Goal: Task Accomplishment & Management: Use online tool/utility

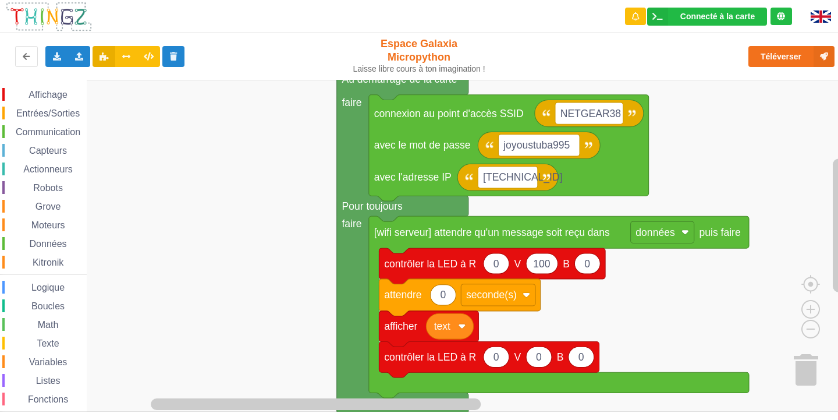
click at [307, 234] on rect "Espace de travail de Blocky" at bounding box center [423, 246] width 846 height 332
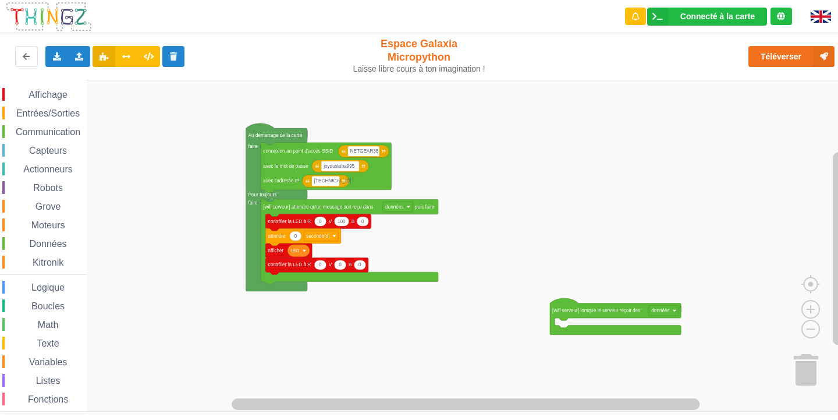
click at [809, 367] on image "Espace de travail de Blocky" at bounding box center [821, 368] width 56 height 72
click at [808, 367] on image "Espace de travail de Blocky" at bounding box center [821, 368] width 56 height 72
click at [792, 364] on div "Affichage Entrées/Sorties Communication Capteurs Actionneurs Robots Grove Moteu…" at bounding box center [423, 246] width 846 height 332
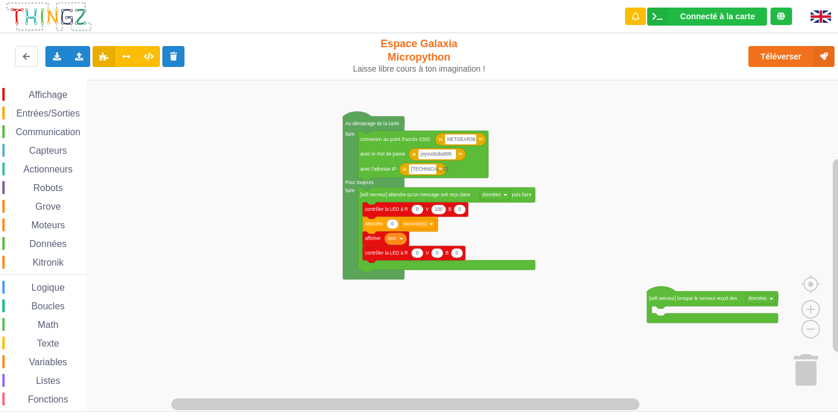
click at [695, 312] on div "Affichage Entrées/Sorties Communication Capteurs Actionneurs Robots Grove Moteu…" at bounding box center [423, 246] width 846 height 332
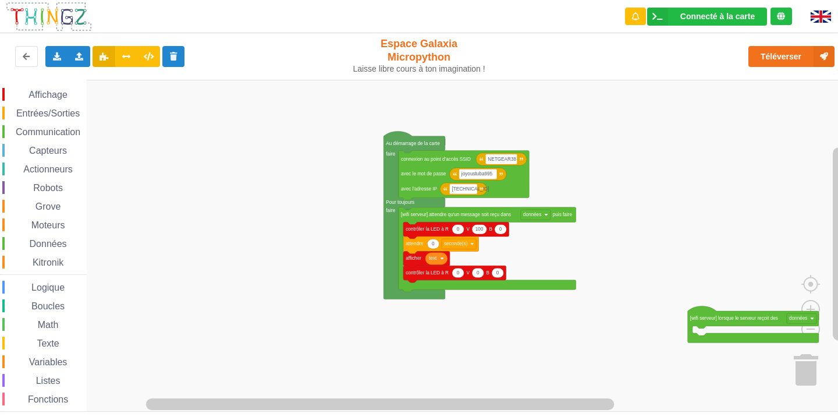
click at [704, 332] on div "Affichage Entrées/Sorties Communication Capteurs Actionneurs Robots Grove Moteu…" at bounding box center [423, 246] width 846 height 332
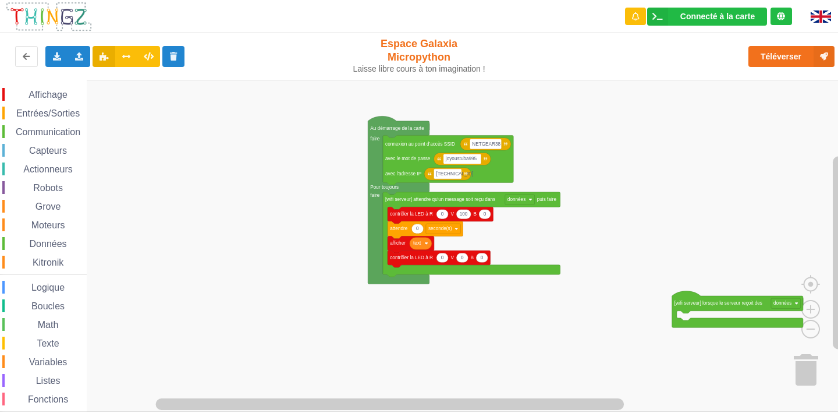
click at [550, 199] on div "Affichage Entrées/Sorties Communication Capteurs Actionneurs Robots Grove Moteu…" at bounding box center [423, 246] width 846 height 332
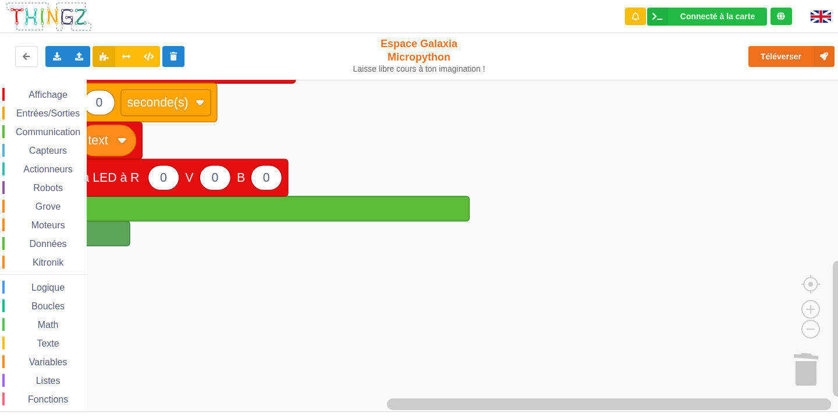
click at [798, 361] on image "Espace de travail de Blocky" at bounding box center [821, 368] width 56 height 72
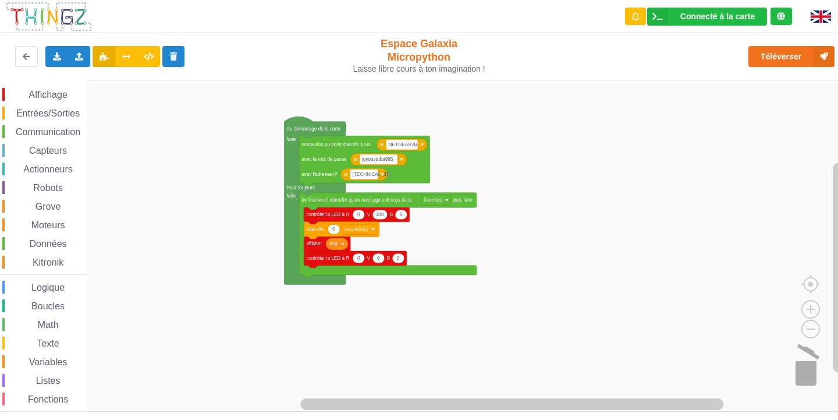
click at [806, 367] on image "Espace de travail de Blocky" at bounding box center [821, 368] width 56 height 72
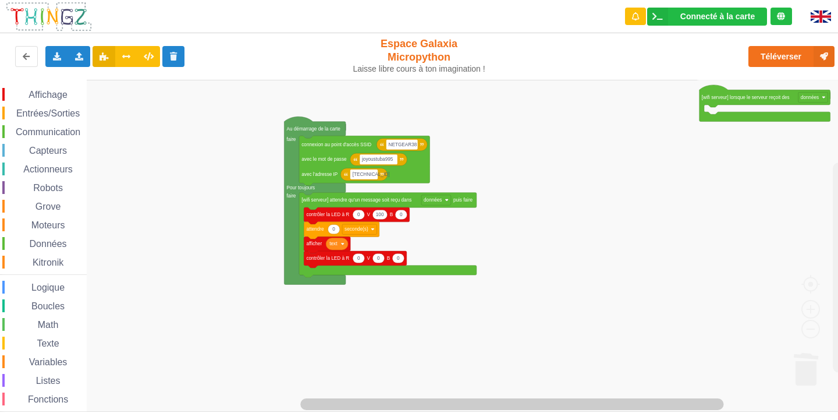
click at [565, 243] on rect "Espace de travail de Blocky" at bounding box center [423, 246] width 846 height 332
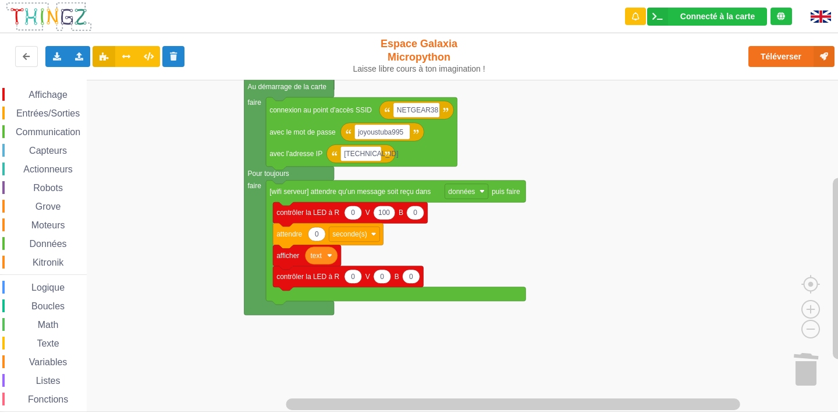
click at [529, 243] on div "Affichage Entrées/Sorties Communication Capteurs Actionneurs Robots Grove Moteu…" at bounding box center [423, 246] width 846 height 332
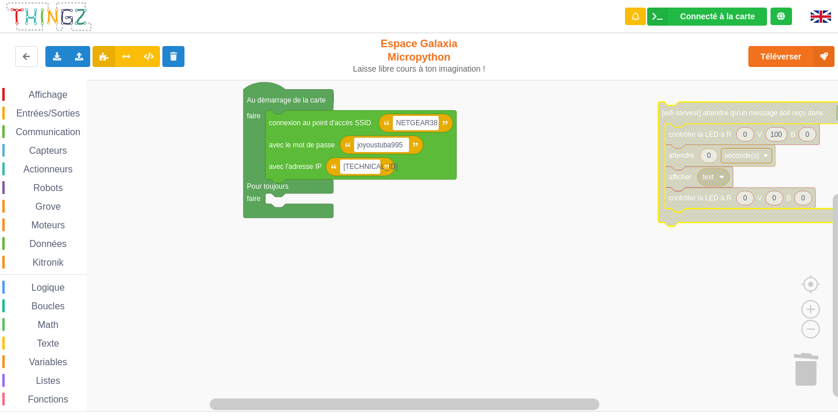
click at [44, 111] on span "Entrées/Sorties" at bounding box center [48, 113] width 67 height 10
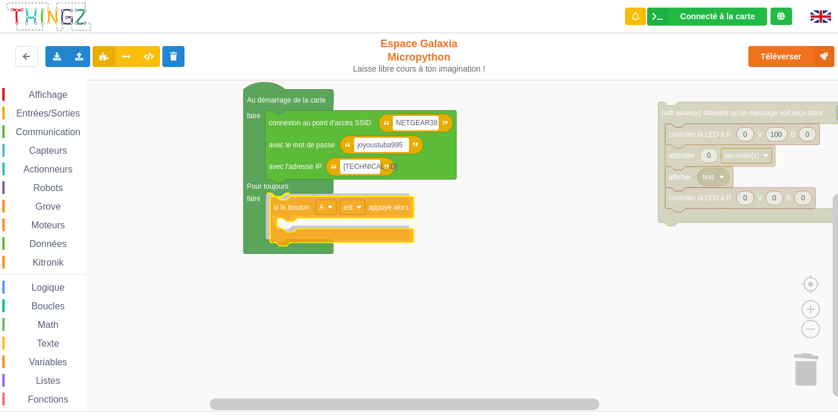
click at [345, 234] on div "Affichage Entrées/Sorties Communication Capteurs Actionneurs Robots Grove Moteu…" at bounding box center [423, 246] width 846 height 332
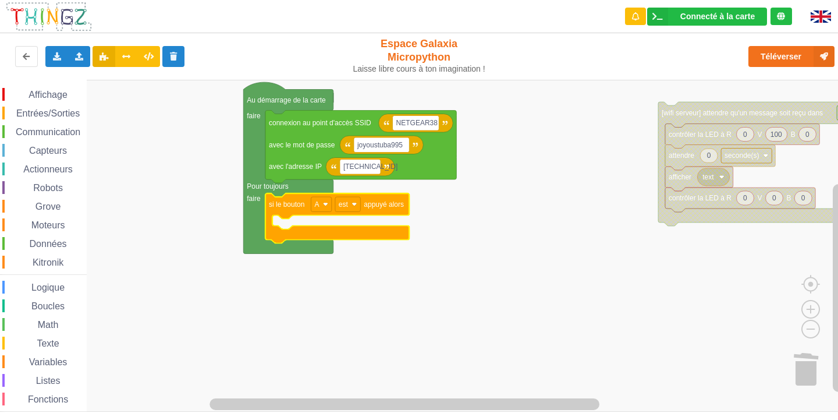
click at [51, 132] on span "Communication" at bounding box center [48, 132] width 68 height 10
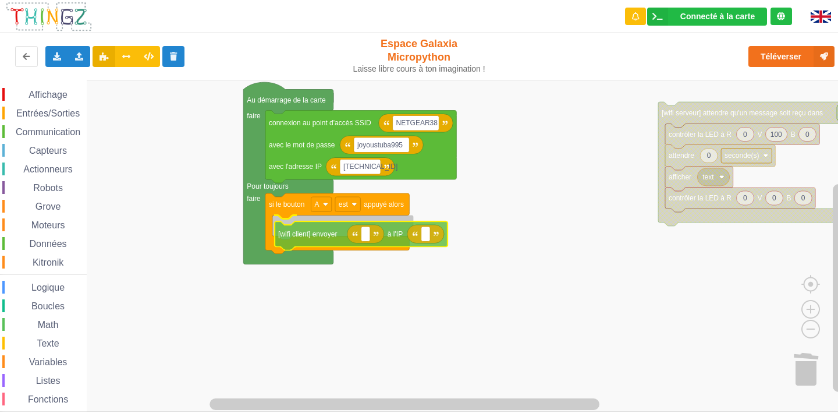
click at [317, 242] on div "Affichage Entrées/Sorties Communication Capteurs Actionneurs Robots Grove Moteu…" at bounding box center [423, 246] width 846 height 332
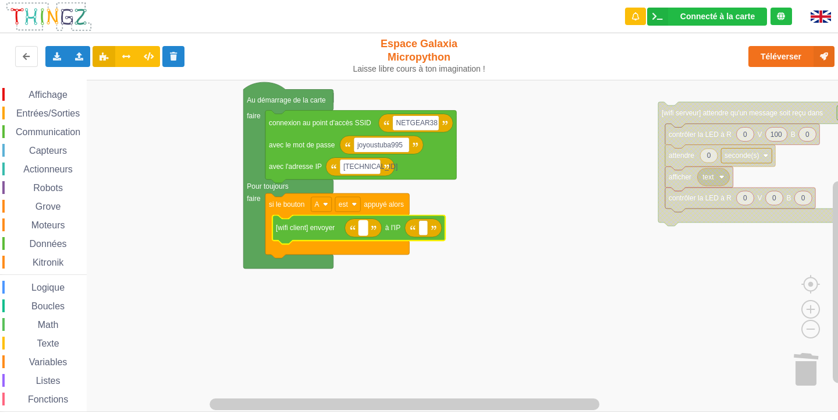
click at [363, 233] on rect "Espace de travail de Blocky" at bounding box center [363, 228] width 9 height 15
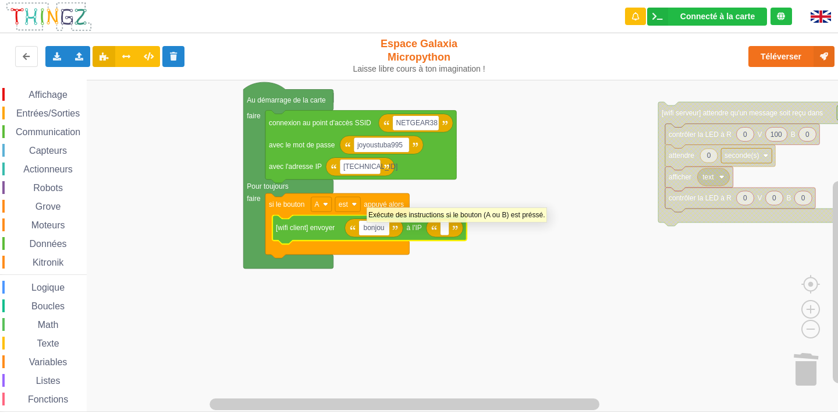
type input "bonjour"
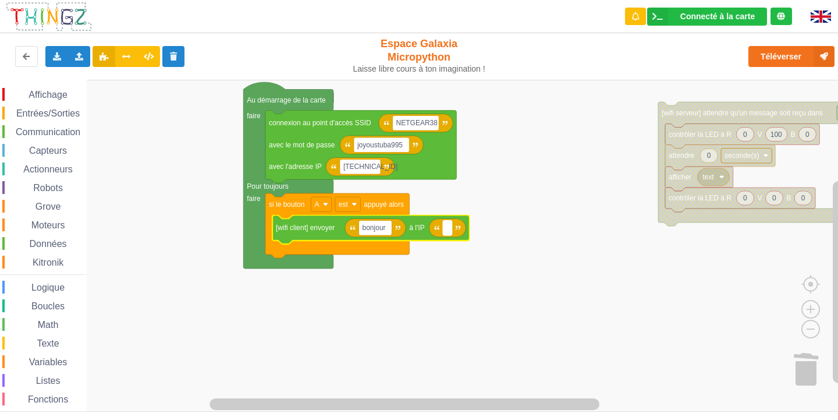
click at [446, 234] on rect "Espace de travail de Blocky" at bounding box center [447, 228] width 9 height 15
paste input "[TECHNICAL_ID] Ensuite Créer un Programme qui permet de recevoir un message."
click at [484, 231] on input "10.0.0.113" at bounding box center [464, 228] width 42 height 15
click at [480, 229] on input "10.0.0.113" at bounding box center [464, 228] width 42 height 15
click at [453, 229] on input "10.0.0.113" at bounding box center [464, 228] width 42 height 15
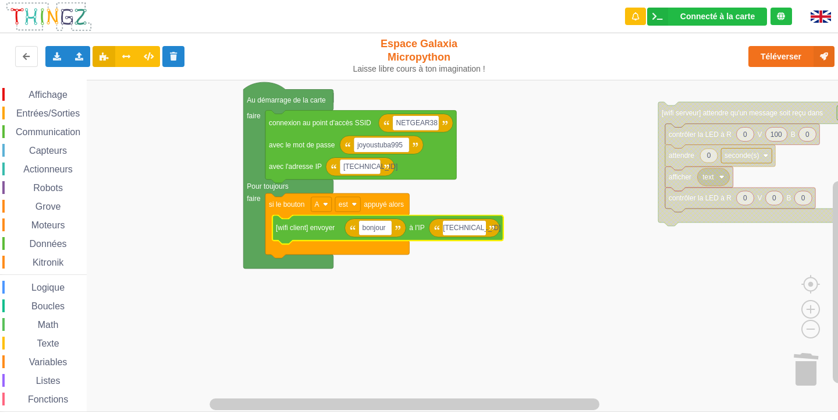
click at [449, 228] on input "10.0.0.113" at bounding box center [464, 228] width 42 height 15
type input "10.0.0.113"
click at [386, 227] on text "bonjour" at bounding box center [374, 228] width 23 height 8
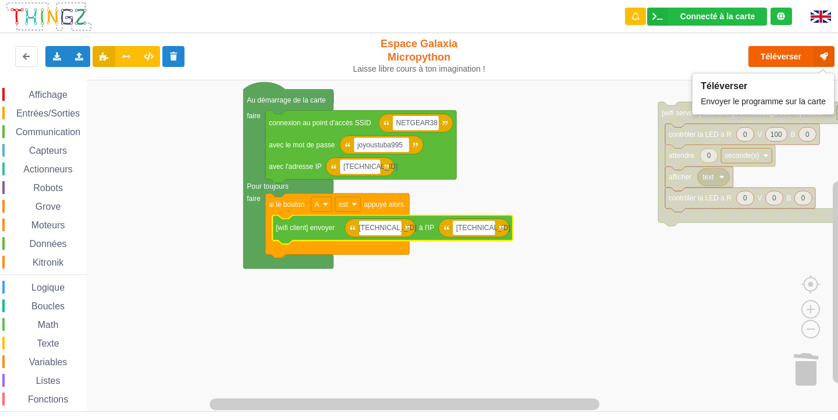
type input "10.0.0.101"
click at [766, 58] on button "Téléverser" at bounding box center [792, 56] width 86 height 21
click at [765, 49] on button "Téléverser" at bounding box center [792, 56] width 86 height 21
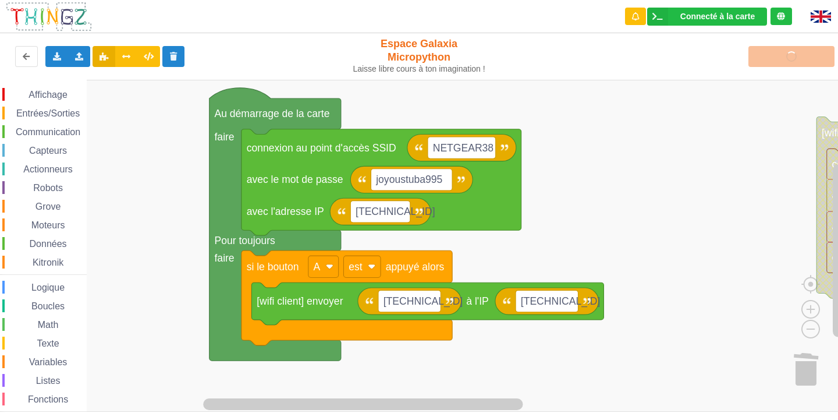
click at [457, 419] on html "Connecté à la carte Réglages Ouvrir le moniteur automatiquement Connexion autom…" at bounding box center [419, 210] width 838 height 420
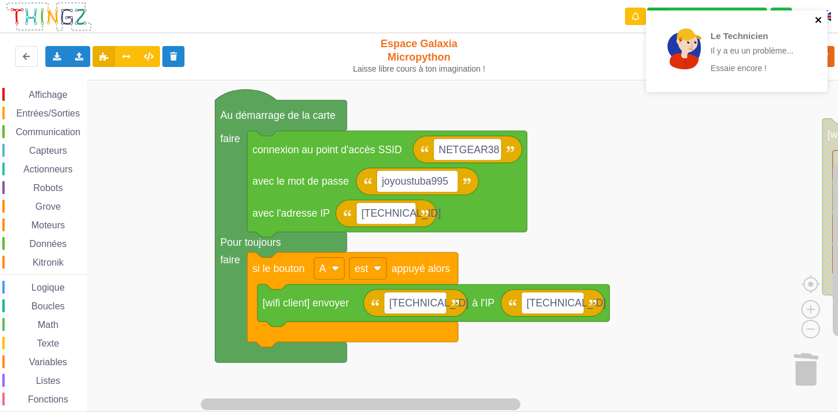
click at [819, 19] on icon "close" at bounding box center [819, 20] width 6 height 6
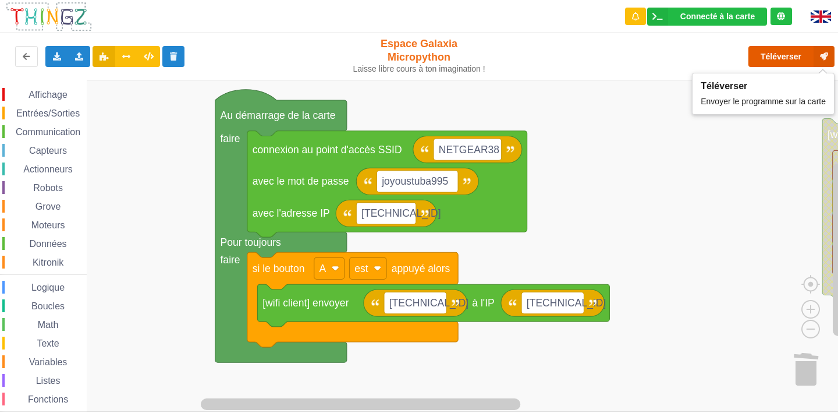
click at [775, 55] on button "Téléverser" at bounding box center [792, 56] width 86 height 21
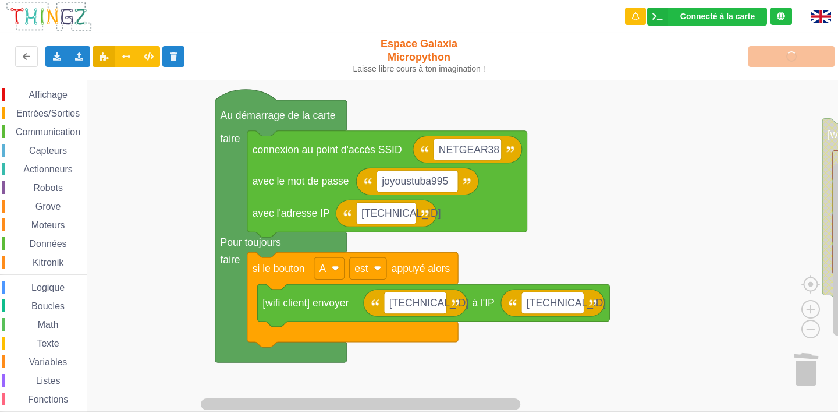
click at [44, 95] on span "Affichage" at bounding box center [48, 95] width 42 height 10
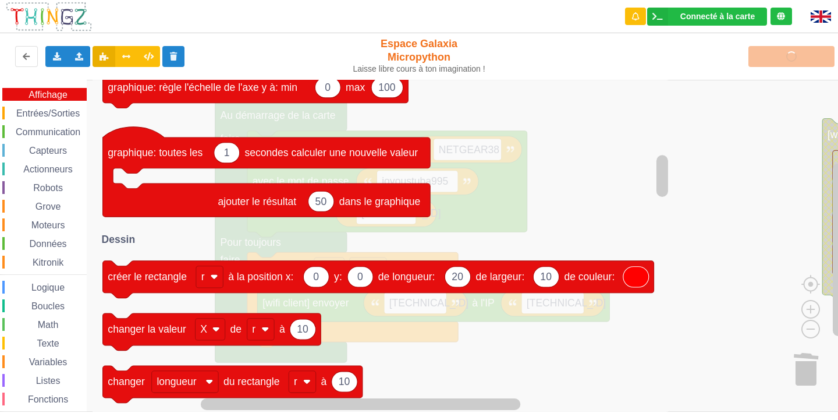
click at [50, 103] on div "Affichage Entrées/Sorties Communication Capteurs Actionneurs Robots Grove Moteu…" at bounding box center [43, 262] width 87 height 349
click at [47, 118] on span "Entrées/Sorties" at bounding box center [48, 113] width 67 height 10
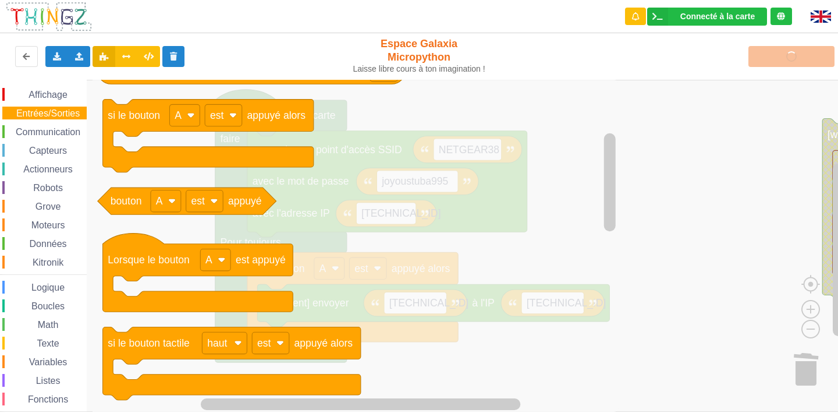
click at [45, 141] on div "Affichage Entrées/Sorties Communication Capteurs Actionneurs Robots Grove Moteu…" at bounding box center [43, 262] width 87 height 349
click at [44, 133] on span "Communication" at bounding box center [48, 132] width 68 height 10
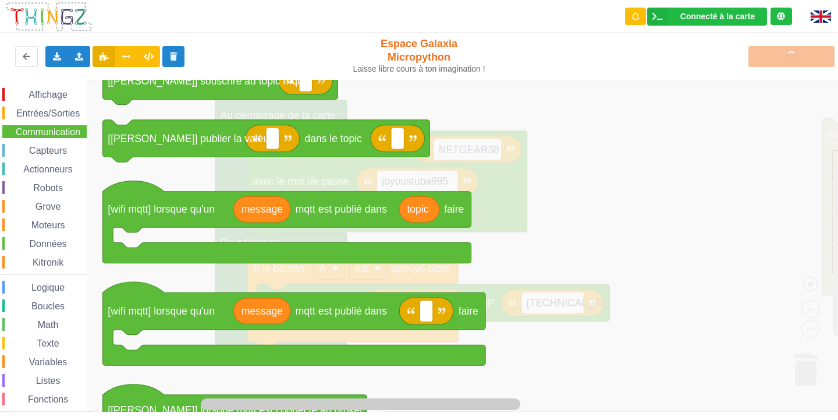
click at [573, 277] on icon "Espace de travail de Blocky" at bounding box center [480, 246] width 775 height 332
click at [596, 215] on icon "Espace de travail de Blocky" at bounding box center [480, 246] width 775 height 332
click at [36, 127] on span "Communication" at bounding box center [48, 132] width 68 height 10
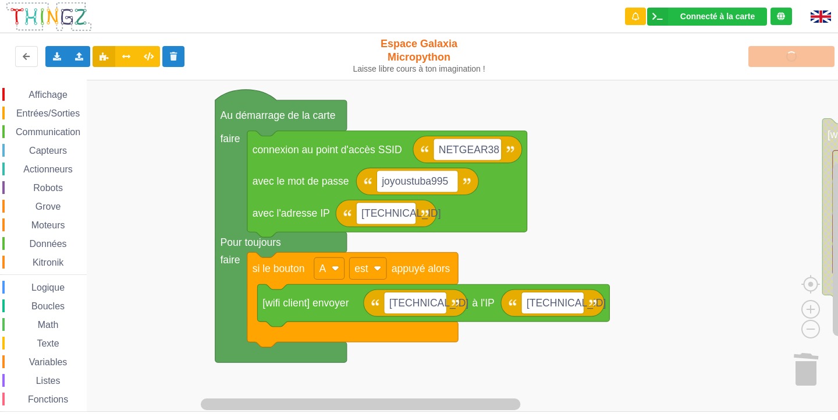
click at [779, 122] on rect "Espace de travail de Blocky" at bounding box center [423, 246] width 846 height 332
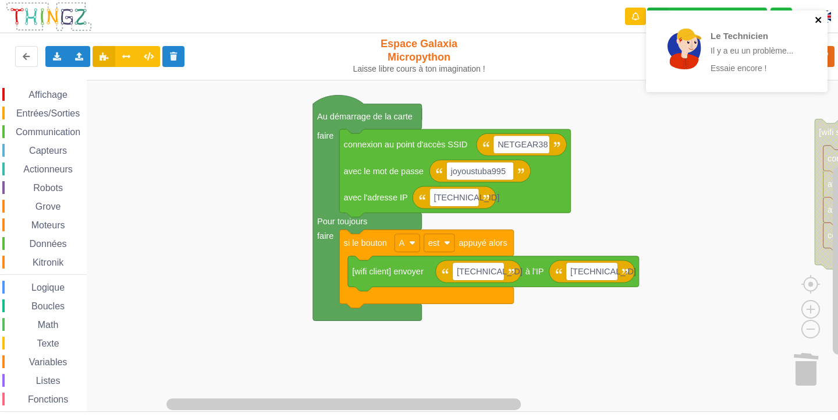
click at [816, 17] on icon "close" at bounding box center [819, 20] width 6 height 6
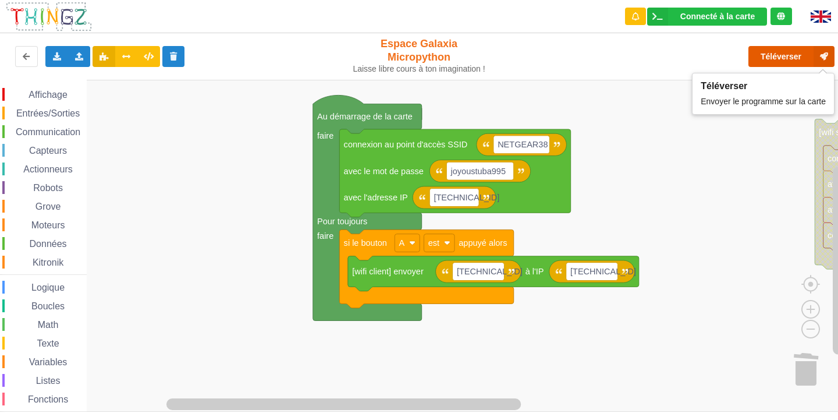
click at [779, 53] on button "Téléverser" at bounding box center [792, 56] width 86 height 21
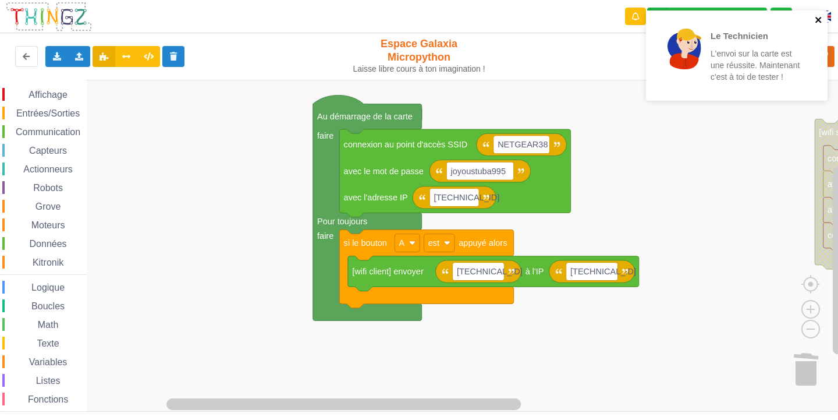
click at [823, 24] on button "close" at bounding box center [819, 20] width 8 height 11
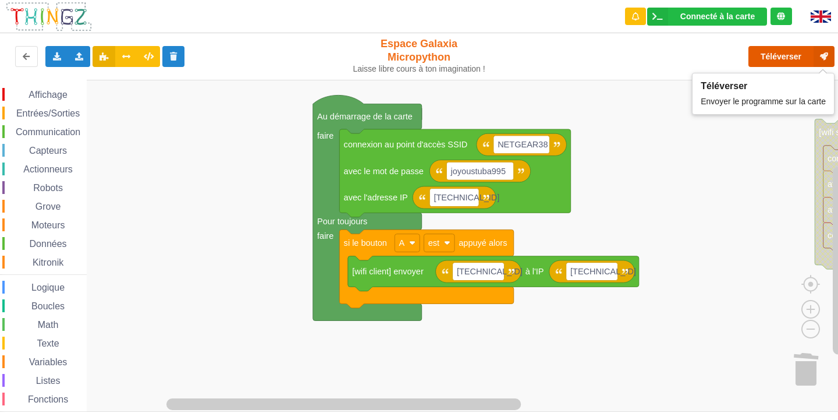
click at [776, 59] on button "Téléverser" at bounding box center [792, 56] width 86 height 21
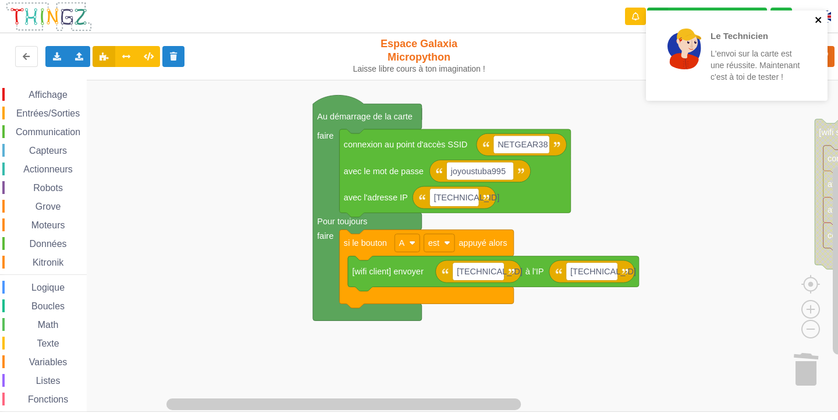
click at [818, 23] on icon "close" at bounding box center [819, 19] width 8 height 9
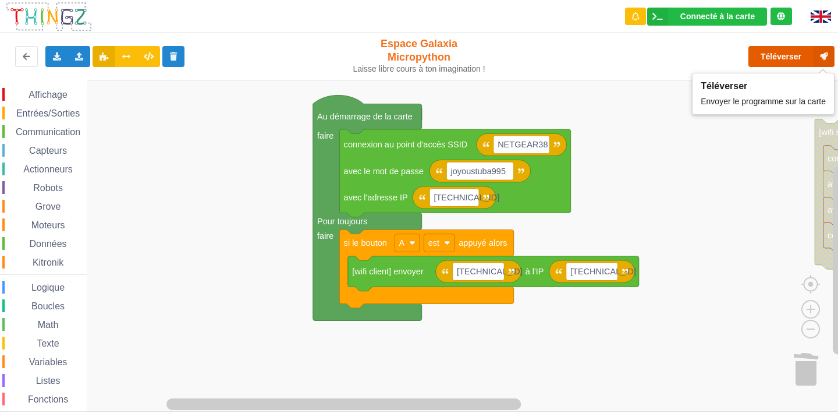
click at [770, 59] on button "Téléverser" at bounding box center [792, 56] width 86 height 21
click at [784, 56] on button "Téléverser" at bounding box center [792, 56] width 86 height 21
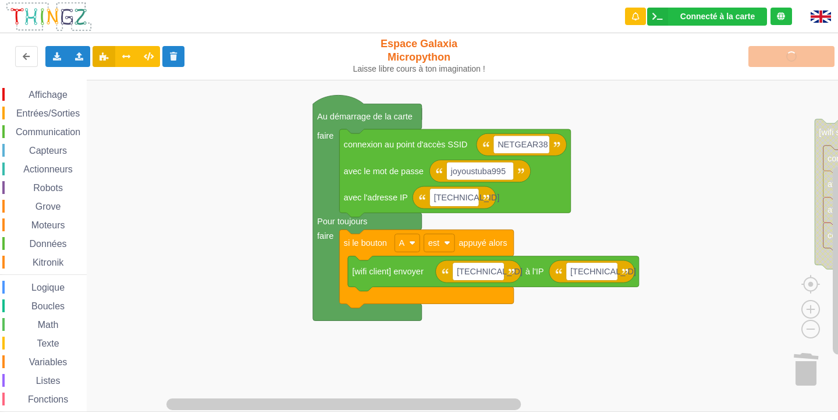
click at [61, 364] on span "Variables" at bounding box center [48, 362] width 42 height 10
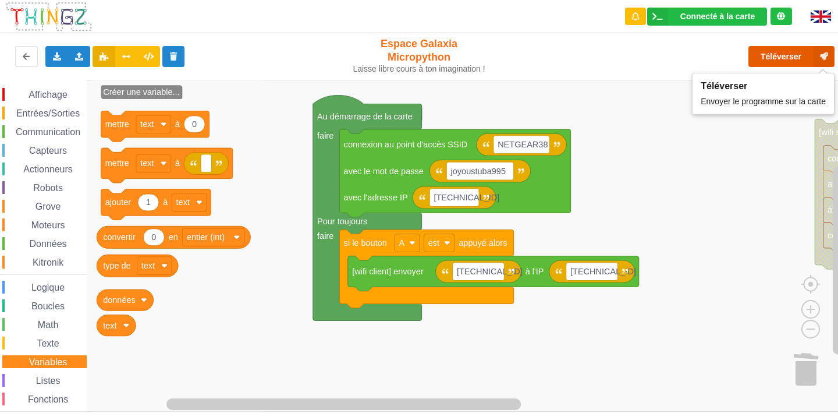
drag, startPoint x: 814, startPoint y: 50, endPoint x: 814, endPoint y: 61, distance: 11.1
click at [814, 57] on icon at bounding box center [824, 56] width 21 height 21
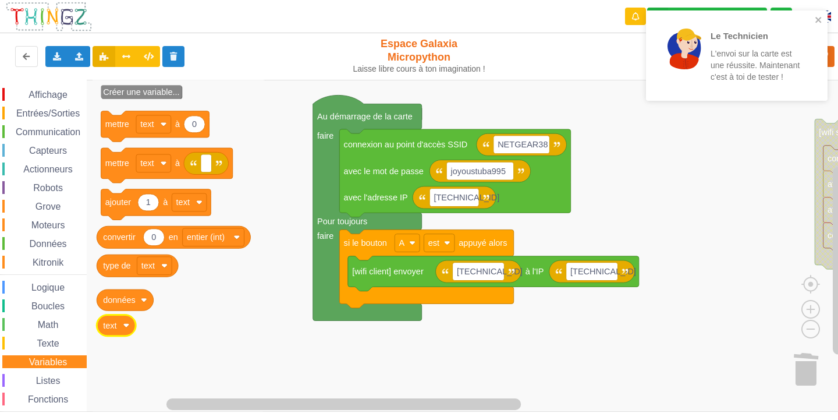
click at [123, 326] on icon "Espace de travail de Blocky" at bounding box center [116, 325] width 39 height 21
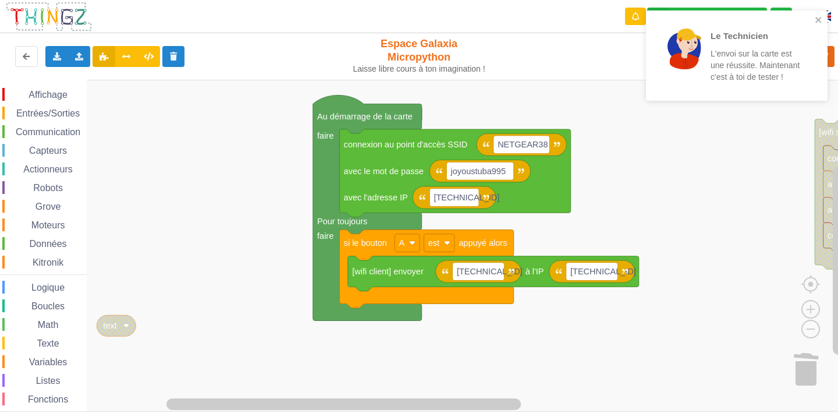
click at [126, 332] on icon "Espace de travail de Blocky" at bounding box center [116, 325] width 39 height 21
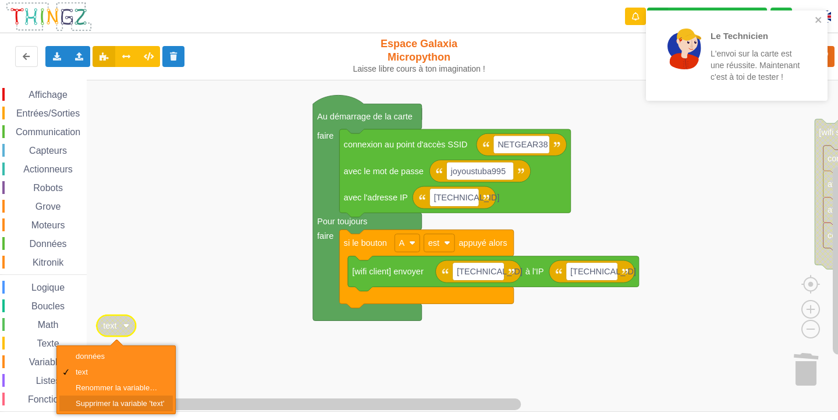
click at [116, 403] on div "Supprimer la variable 'text'" at bounding box center [120, 403] width 88 height 9
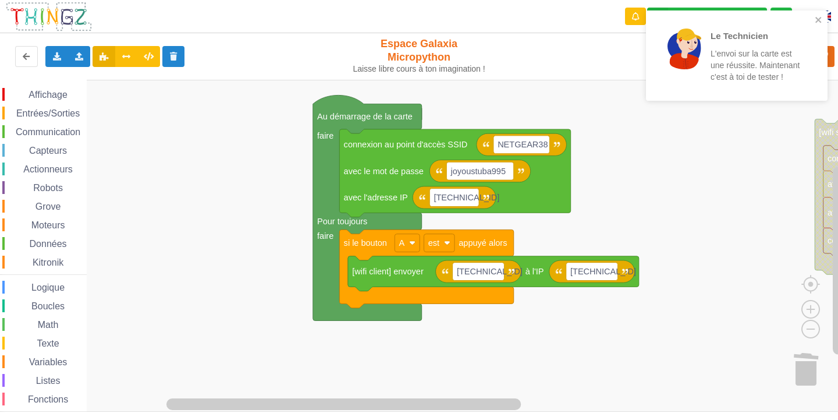
click at [51, 366] on span "Variables" at bounding box center [48, 362] width 42 height 10
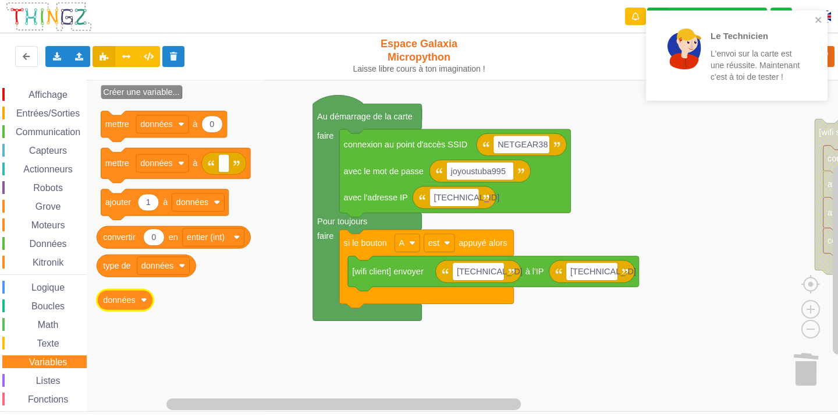
click at [144, 300] on image "Espace de travail de Blocky" at bounding box center [144, 300] width 6 height 6
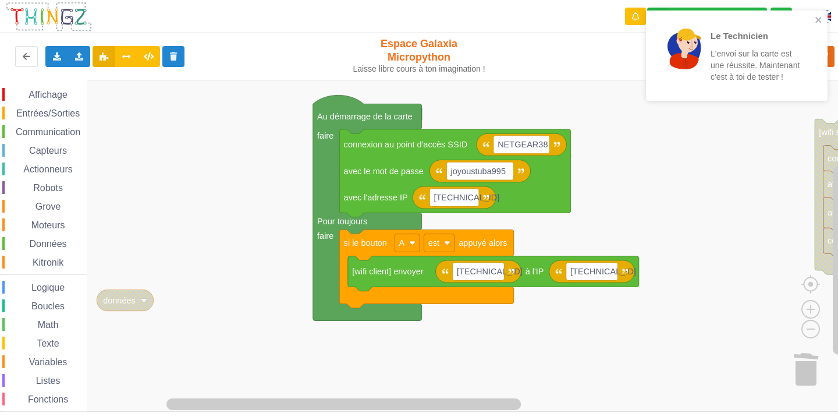
click at [143, 299] on image "Espace de travail de Blocky" at bounding box center [144, 300] width 6 height 6
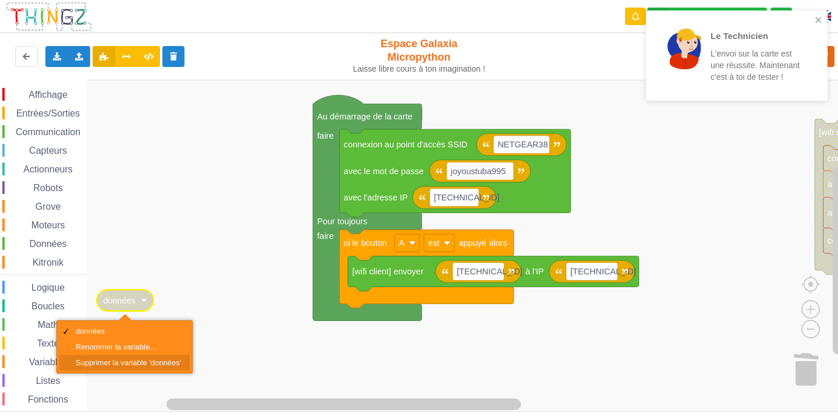
drag, startPoint x: 141, startPoint y: 364, endPoint x: 465, endPoint y: 34, distance: 462.3
click at [143, 365] on div "Supprimer la variable 'données'" at bounding box center [128, 362] width 105 height 9
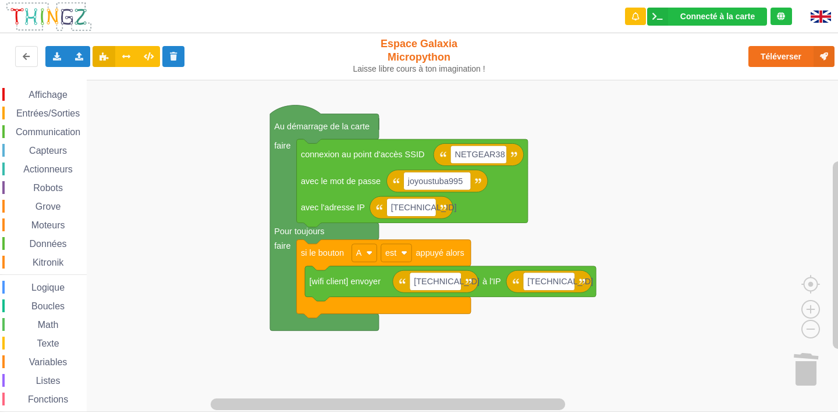
click at [606, 145] on div "Affichage Entrées/Sorties Communication Capteurs Actionneurs Robots Grove Moteu…" at bounding box center [423, 246] width 846 height 332
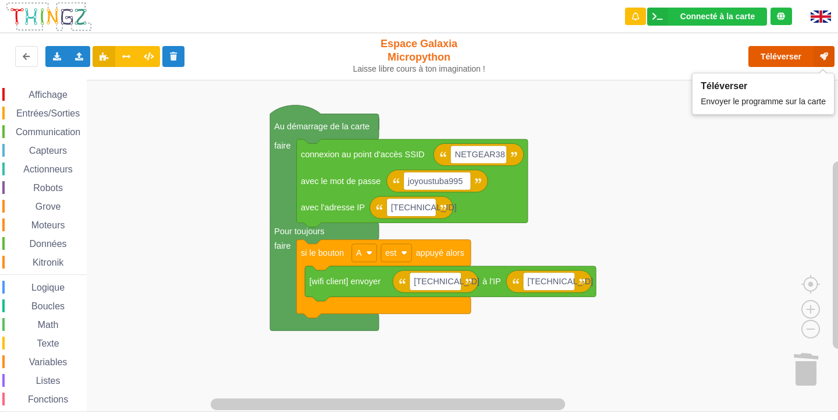
click at [775, 61] on button "Téléverser" at bounding box center [792, 56] width 86 height 21
click at [789, 57] on button "Téléverser" at bounding box center [792, 56] width 86 height 21
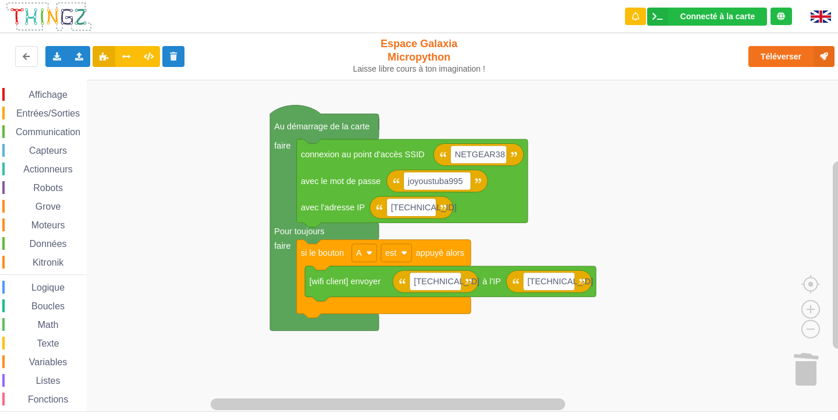
click at [56, 357] on span "Variables" at bounding box center [48, 362] width 42 height 10
click at [495, 114] on rect "Espace de travail de Blocky" at bounding box center [423, 246] width 846 height 332
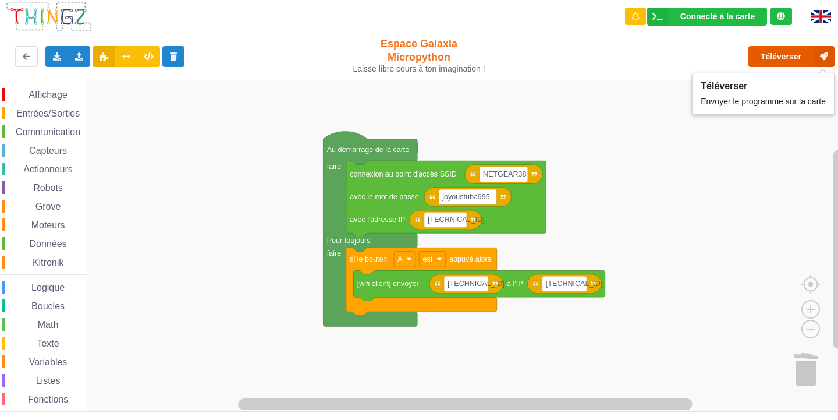
click at [784, 58] on button "Téléverser" at bounding box center [792, 56] width 86 height 21
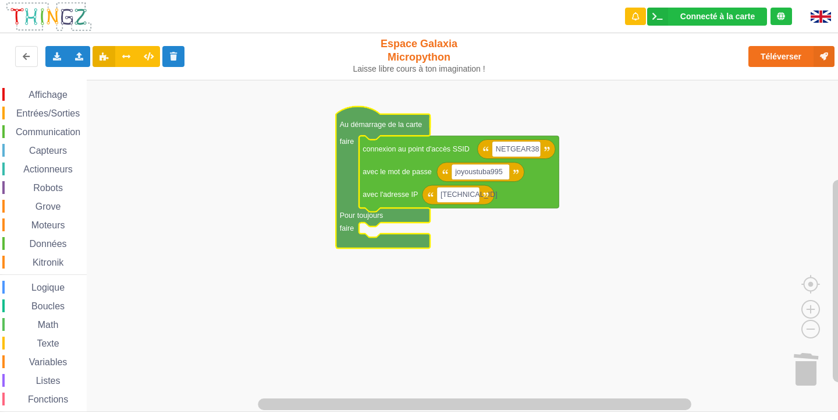
click at [375, 283] on rect "Espace de travail de Blocky" at bounding box center [423, 246] width 846 height 332
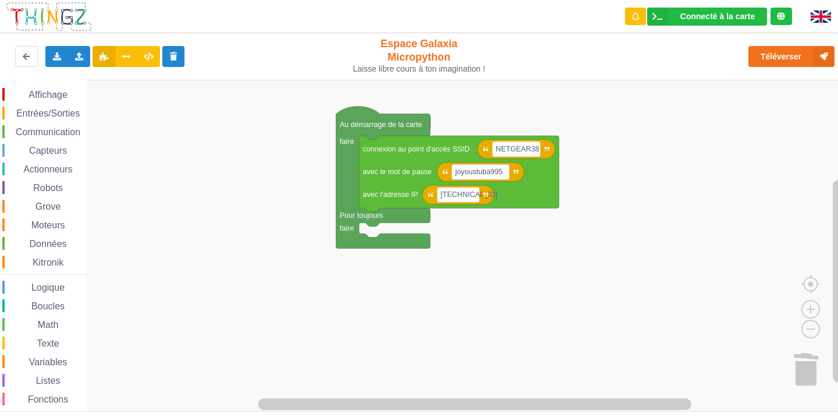
click at [54, 114] on span "Entrées/Sorties" at bounding box center [48, 113] width 67 height 10
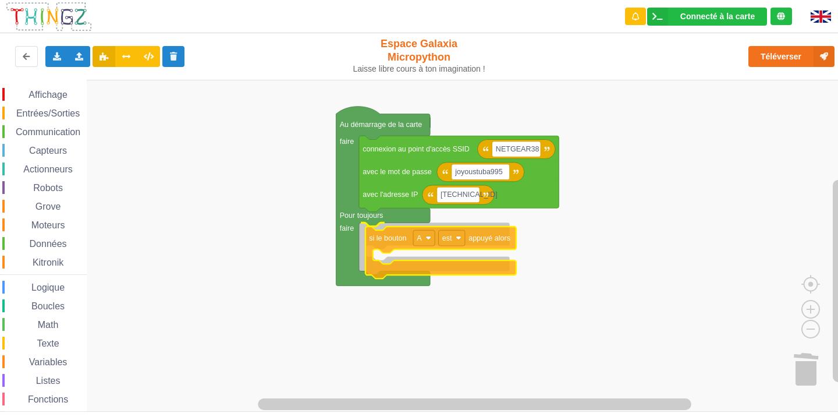
click at [386, 242] on div "Affichage Entrées/Sorties Communication Capteurs Actionneurs Robots Grove Moteu…" at bounding box center [423, 246] width 846 height 332
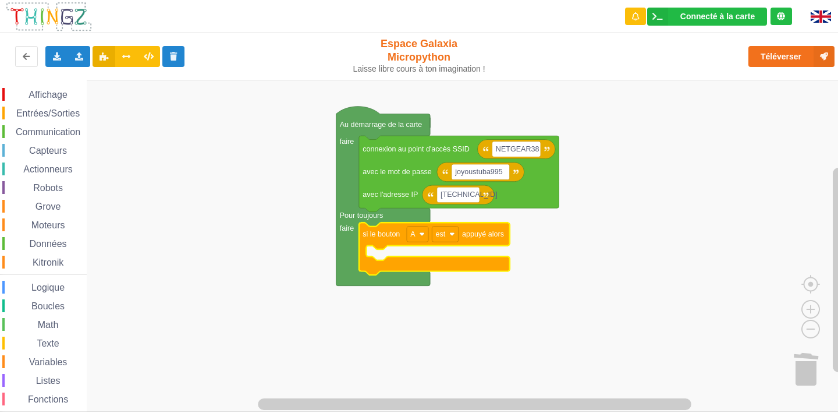
click at [41, 132] on span "Communication" at bounding box center [48, 132] width 68 height 10
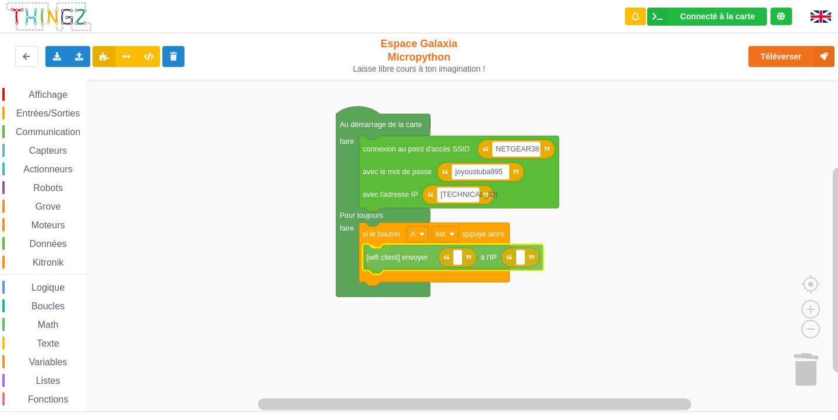
click at [419, 263] on div "Affichage Entrées/Sorties Communication Capteurs Actionneurs Robots Grove Moteu…" at bounding box center [423, 246] width 846 height 332
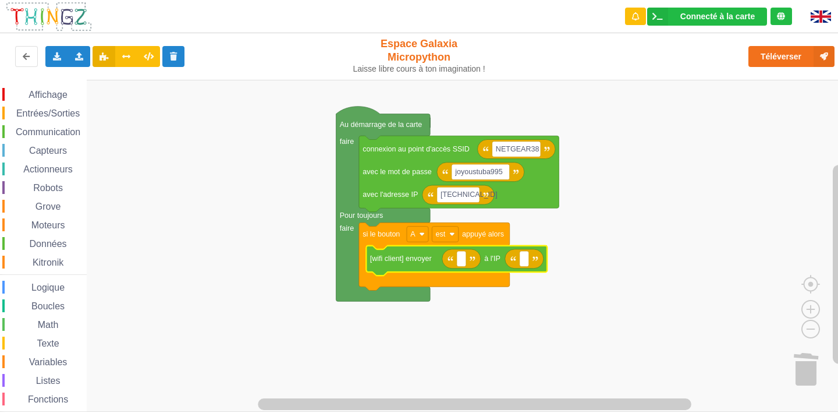
click at [429, 239] on icon "Espace de travail de Blocky" at bounding box center [434, 256] width 151 height 68
click at [426, 240] on rect "Espace de travail de Blocky" at bounding box center [418, 234] width 22 height 16
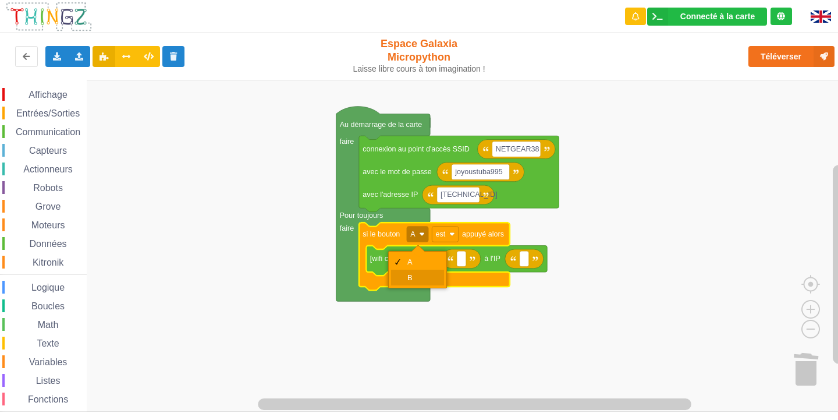
click at [426, 280] on div "B" at bounding box center [421, 277] width 28 height 9
click at [528, 262] on rect "Espace de travail de Blocky" at bounding box center [524, 259] width 9 height 16
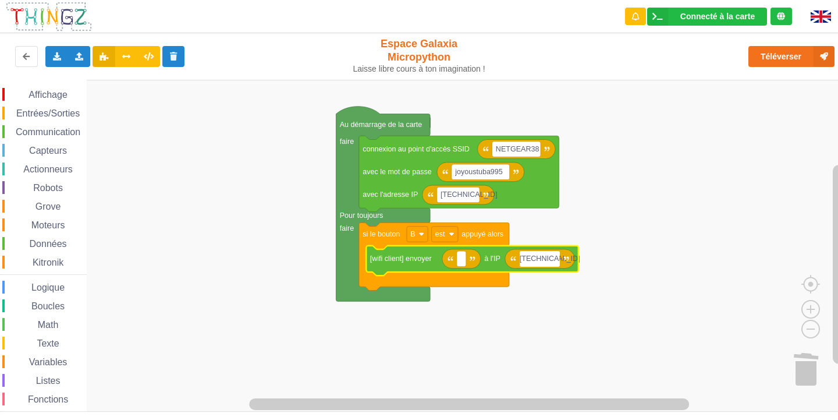
type input "10.0.0.113"
click at [464, 261] on rect "Espace de travail de Blocky" at bounding box center [461, 259] width 9 height 16
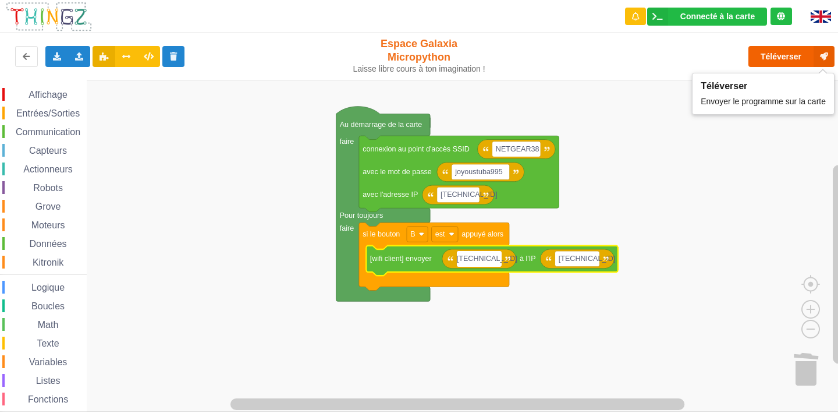
type input "10.0.0.101"
click at [796, 63] on button "Téléverser" at bounding box center [792, 56] width 86 height 21
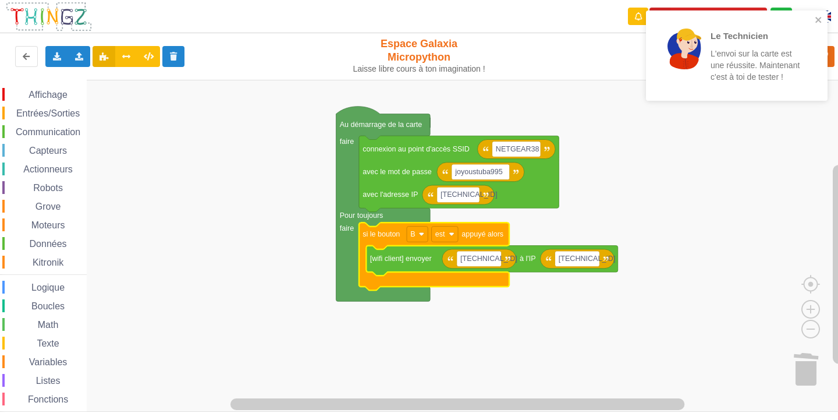
click at [825, 10] on div "Le Technicien L'envoi sur la carte est une réussite. Maintenant c'est à toi de …" at bounding box center [737, 59] width 186 height 103
click at [814, 15] on div "Le Technicien L'envoi sur la carte est une réussite. Maintenant c'est à toi de …" at bounding box center [737, 55] width 182 height 90
click at [827, 21] on div "Le Technicien L'envoi sur la carte est une réussite. Maintenant c'est à toi de …" at bounding box center [737, 55] width 182 height 90
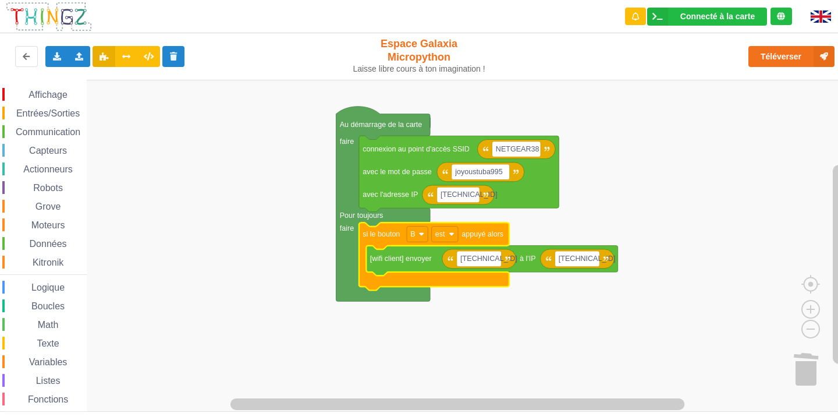
click at [819, 20] on div "Le Technicien L'envoi sur la carte est une réussite. Maintenant c'est à toi de …" at bounding box center [737, 59] width 186 height 103
click at [785, 59] on div "Le Technicien L'envoi sur la carte est une réussite. Maintenant c'est à toi de …" at bounding box center [419, 202] width 855 height 420
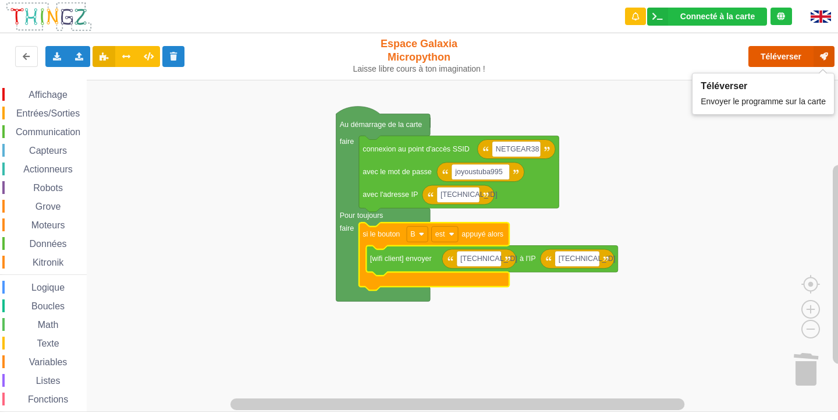
click at [756, 55] on button "Téléverser" at bounding box center [792, 56] width 86 height 21
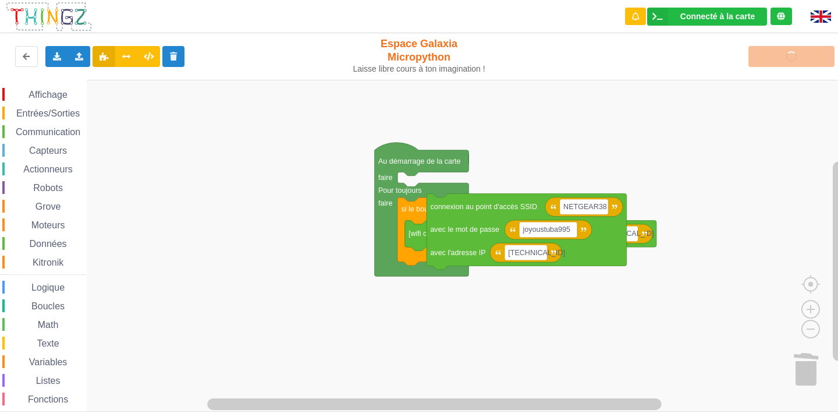
click at [527, 186] on icon "Au démarrage de la carte faire Pour toujours faire si le bouton B est appuyé al…" at bounding box center [479, 215] width 846 height 332
click at [563, 162] on rect "Espace de travail de Blocky" at bounding box center [423, 246] width 846 height 332
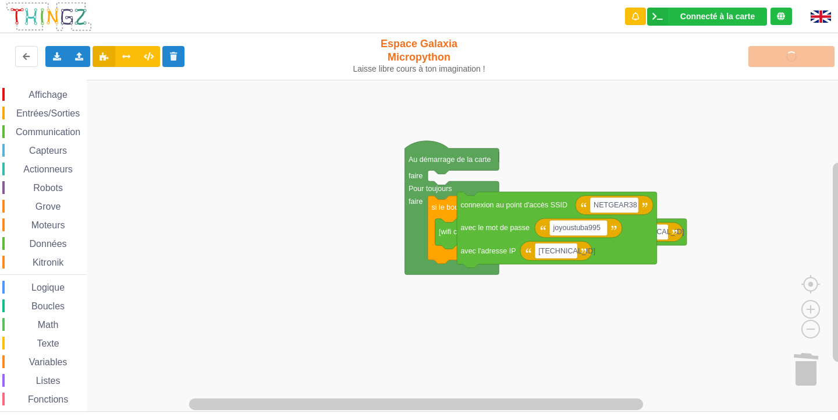
click at [782, 265] on div "Affichage Entrées/Sorties Communication Capteurs Actionneurs Robots Grove Moteu…" at bounding box center [423, 246] width 846 height 332
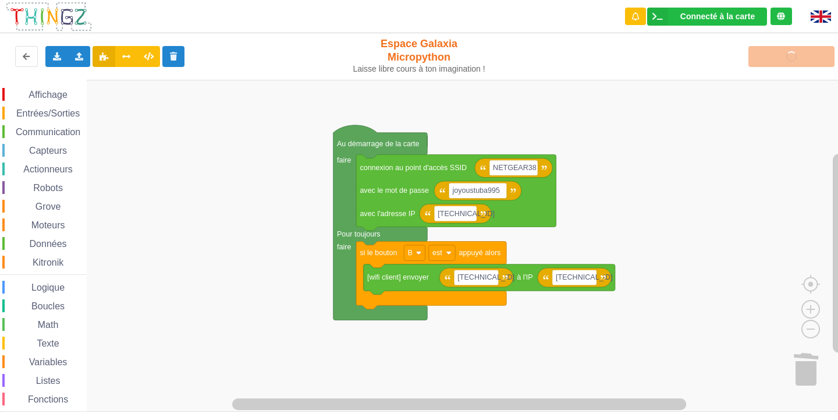
click at [579, 244] on div "Affichage Entrées/Sorties Communication Capteurs Actionneurs Robots Grove Moteu…" at bounding box center [423, 246] width 846 height 332
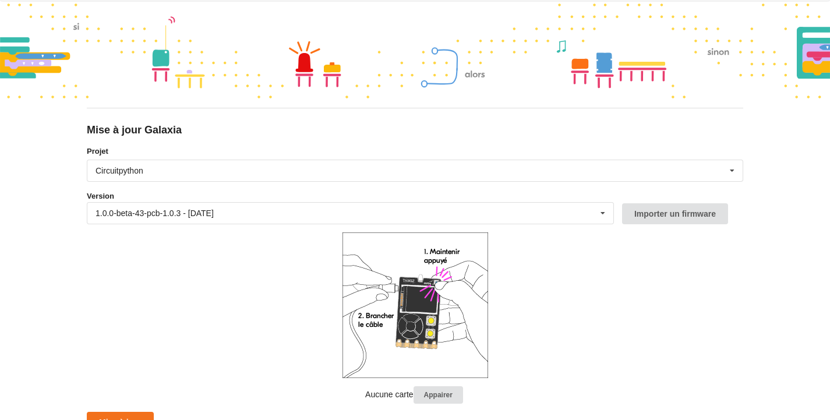
scroll to position [38, 0]
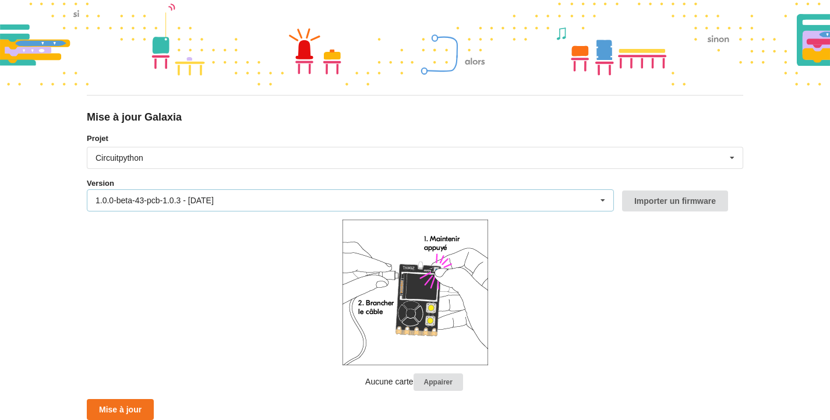
click at [314, 200] on div "1.0.0-beta-43-pcb-1.0.3 - [DATE] 1.0.0-beta-43-pcb-1.0.3 - [DATE] 1.0.0-beta-42…" at bounding box center [350, 200] width 527 height 22
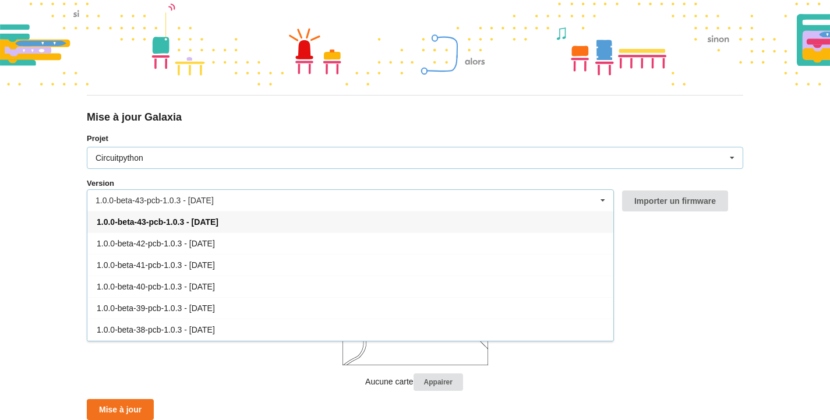
click at [167, 155] on div "Circuitpython Micropython Circuitpython" at bounding box center [415, 158] width 656 height 22
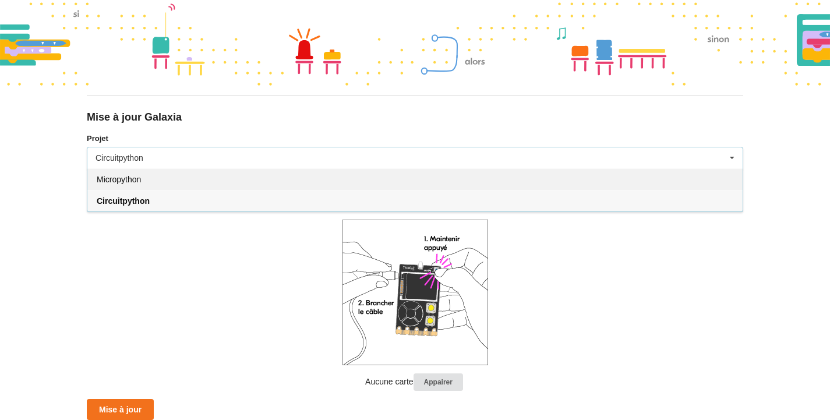
click at [154, 179] on div "Micropython" at bounding box center [414, 179] width 655 height 22
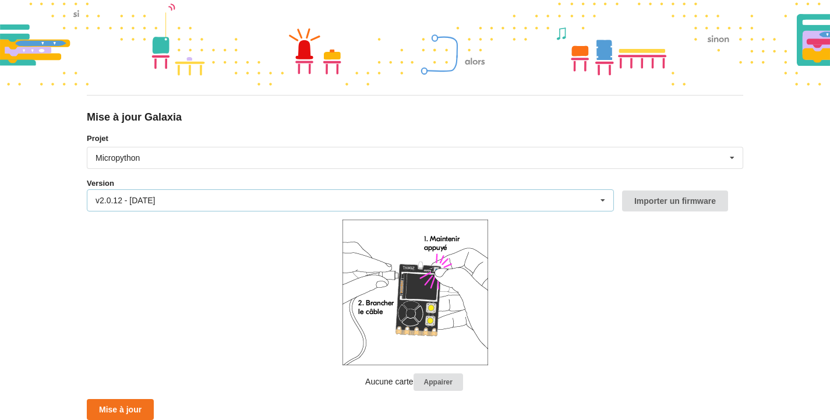
click at [165, 207] on div "v2.0.12 - [DATE] v2.0.12 - [DATE] v2.0.11 - [DATE] v2.0.10 - [DATE] v2.0.9 - [D…" at bounding box center [350, 200] width 527 height 22
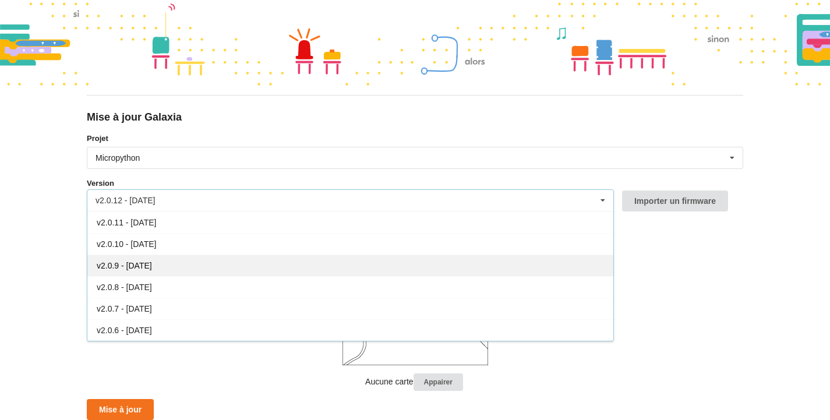
scroll to position [0, 0]
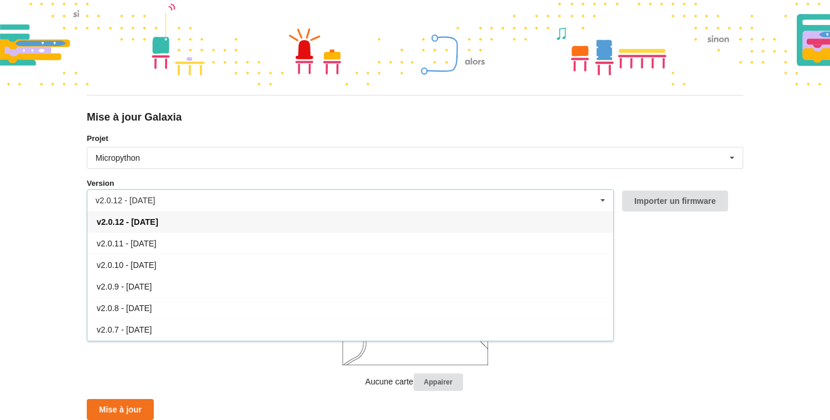
click at [204, 220] on div "v2.0.12 - [DATE]" at bounding box center [350, 222] width 526 height 22
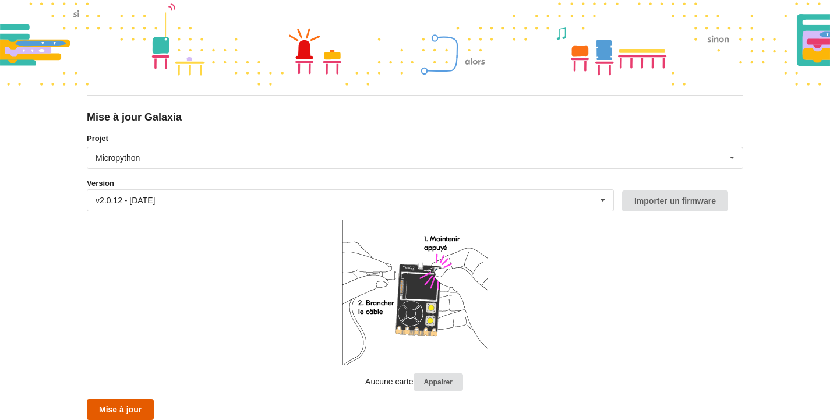
click at [139, 407] on button "Mise à jour" at bounding box center [120, 409] width 67 height 21
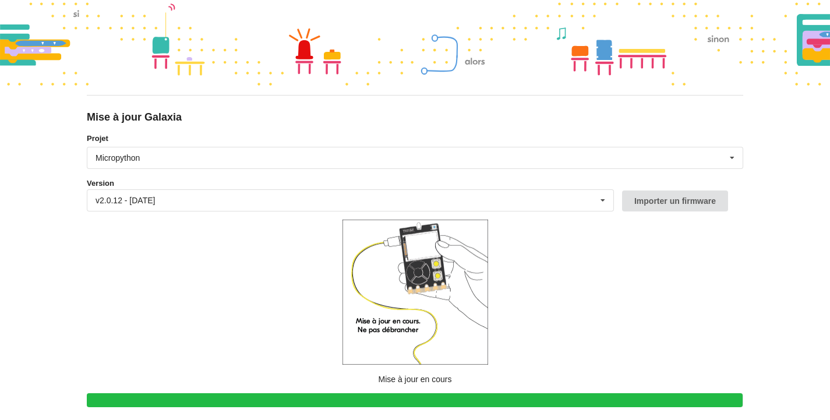
scroll to position [32, 0]
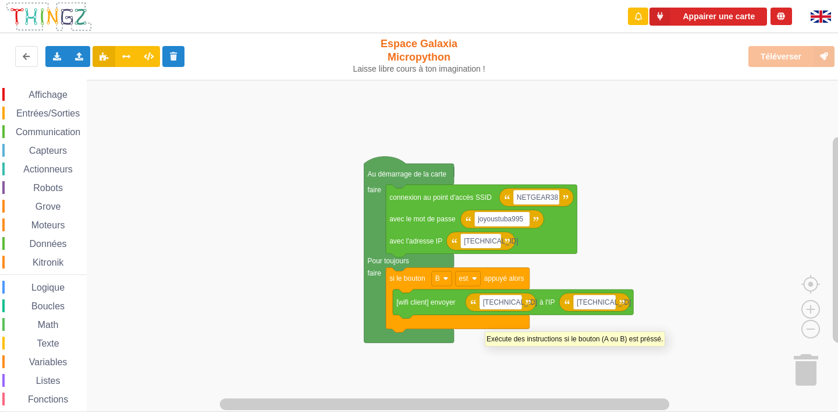
click at [791, 54] on div "Téléverser" at bounding box center [671, 56] width 345 height 37
click at [787, 54] on div "Téléverser" at bounding box center [671, 56] width 345 height 37
click at [683, 292] on rect "Espace de travail de Blocky" at bounding box center [423, 246] width 846 height 332
click at [519, 344] on div "Affichage Entrées/Sorties Communication Capteurs Actionneurs Robots Grove Moteu…" at bounding box center [423, 246] width 846 height 332
click at [579, 419] on html "Appairer une carte Exporter l'assemblage de blocs Exporter l'assemblage de bloc…" at bounding box center [419, 210] width 838 height 420
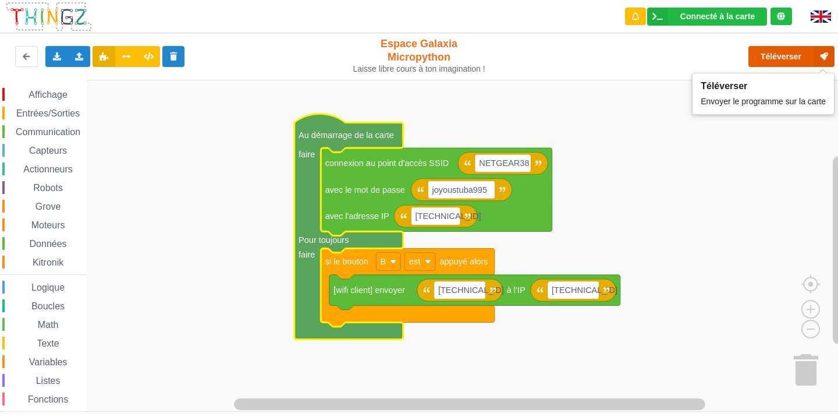
click at [792, 54] on button "Téléverser" at bounding box center [792, 56] width 86 height 21
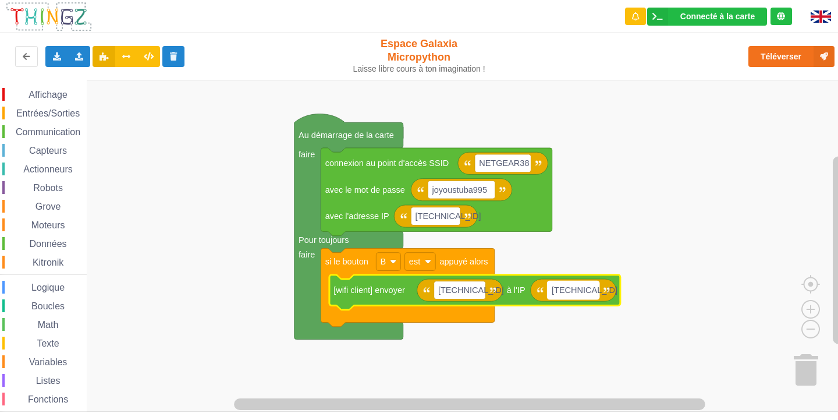
click at [598, 289] on rect "Espace de travail de Blocky" at bounding box center [574, 290] width 52 height 18
click at [598, 291] on input "[TECHNICAL_ID]" at bounding box center [574, 290] width 52 height 18
click at [596, 342] on rect "Espace de travail de Blocky" at bounding box center [423, 246] width 846 height 332
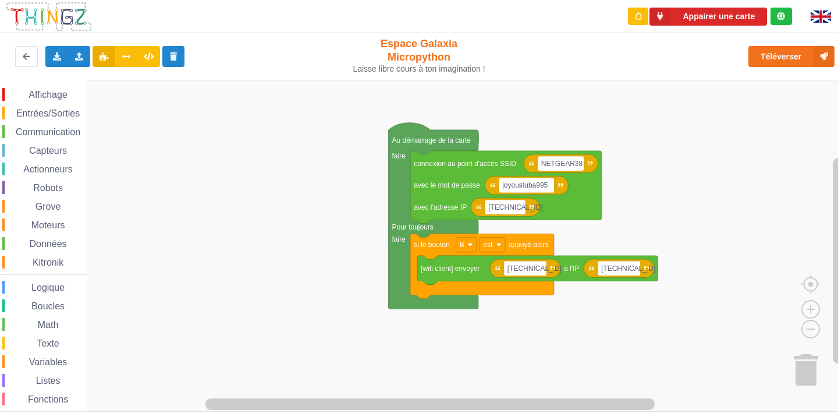
click at [274, 214] on div "Affichage Entrées/Sorties Communication Capteurs Actionneurs Robots Grove Moteu…" at bounding box center [423, 246] width 846 height 332
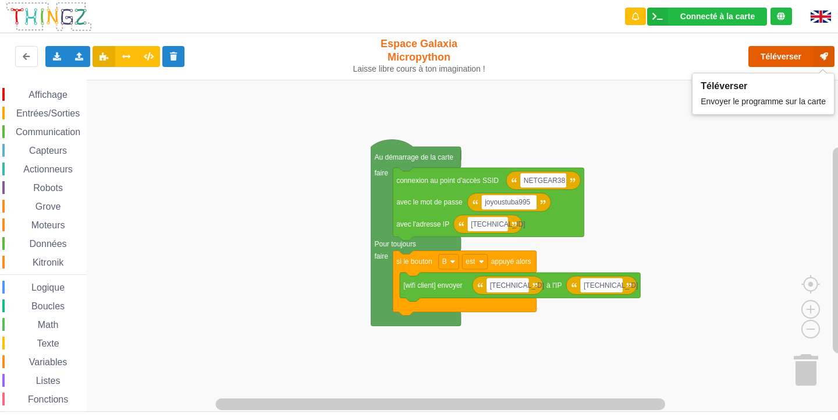
click at [779, 54] on button "Téléverser" at bounding box center [792, 56] width 86 height 21
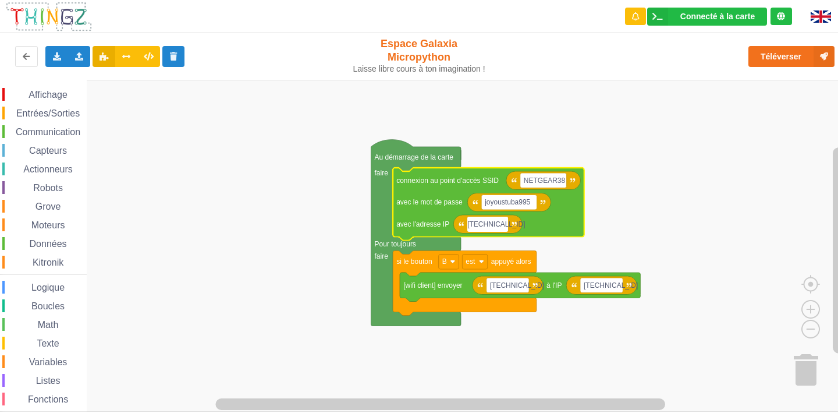
click at [504, 224] on input "[TECHNICAL_ID]" at bounding box center [487, 224] width 41 height 15
click at [594, 233] on rect "Espace de travail de Blocky" at bounding box center [423, 246] width 846 height 332
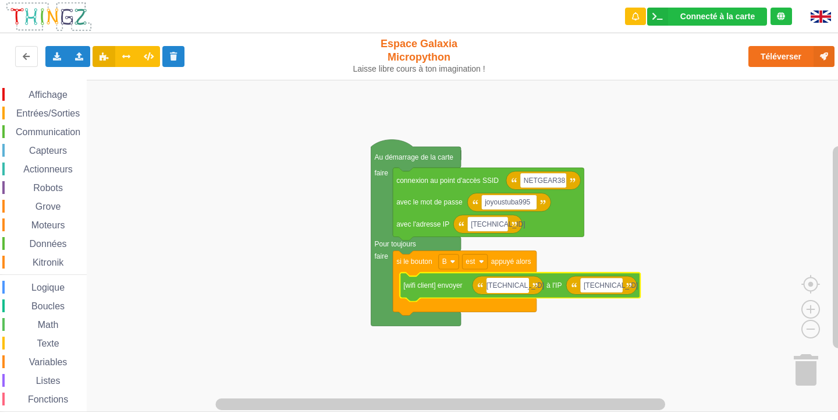
click at [521, 287] on input "[TECHNICAL_ID]" at bounding box center [508, 285] width 42 height 15
click at [640, 239] on rect "Espace de travail de Blocky" at bounding box center [423, 246] width 846 height 332
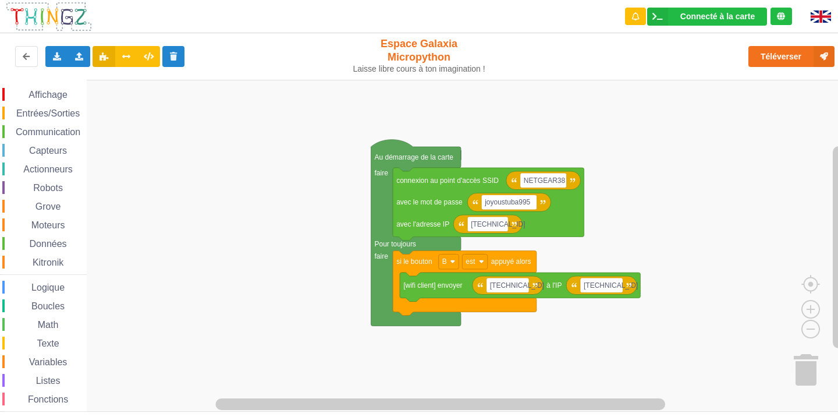
click at [53, 112] on span "Entrées/Sorties" at bounding box center [48, 113] width 67 height 10
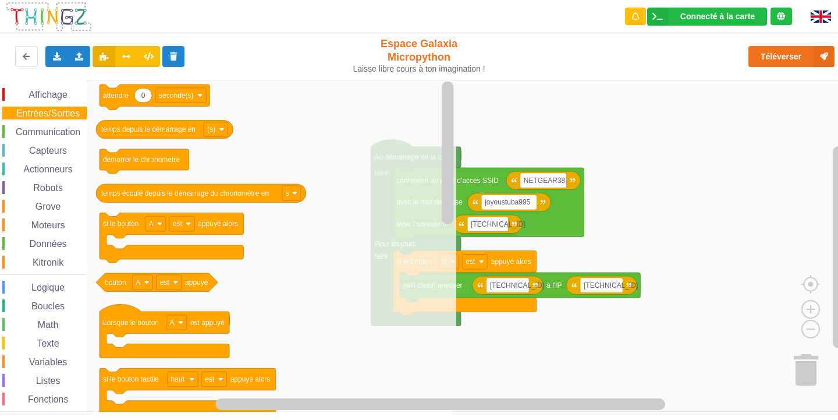
click at [228, 81] on icon "Espace de travail de Blocky" at bounding box center [275, 246] width 364 height 332
click at [316, 172] on icon "Espace de travail de Blocky" at bounding box center [275, 246] width 364 height 332
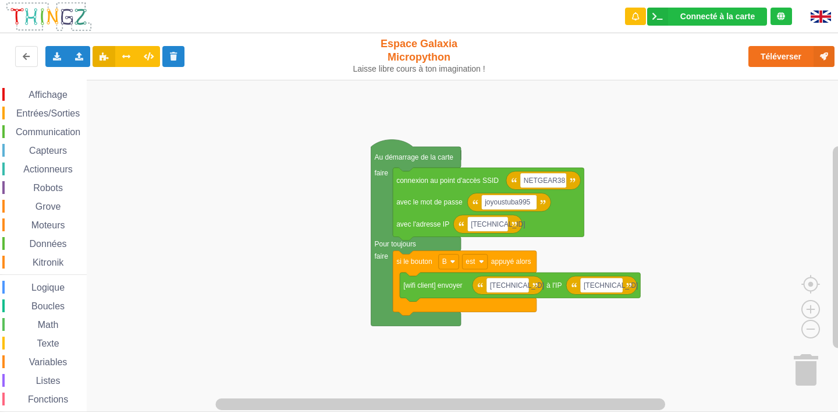
click at [646, 216] on rect "Espace de travail de Blocky" at bounding box center [423, 246] width 846 height 332
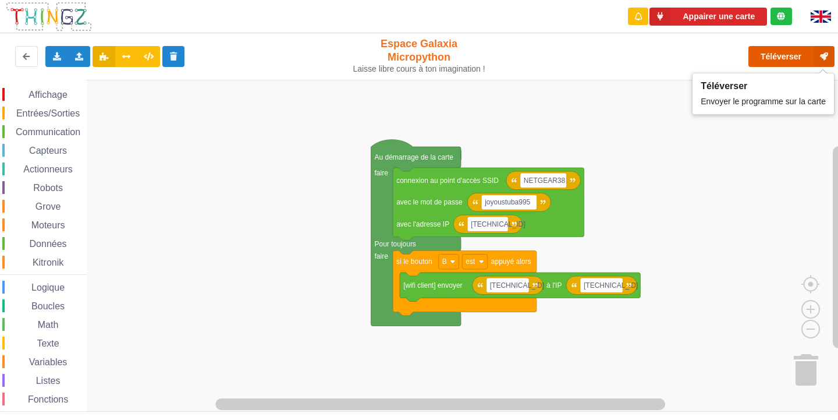
click at [779, 62] on button "Téléverser" at bounding box center [792, 56] width 86 height 21
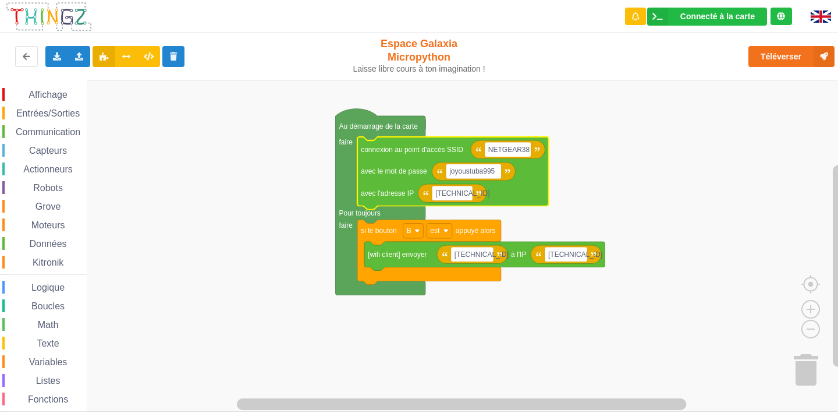
click at [272, 165] on rect "Espace de travail de Blocky" at bounding box center [423, 246] width 846 height 332
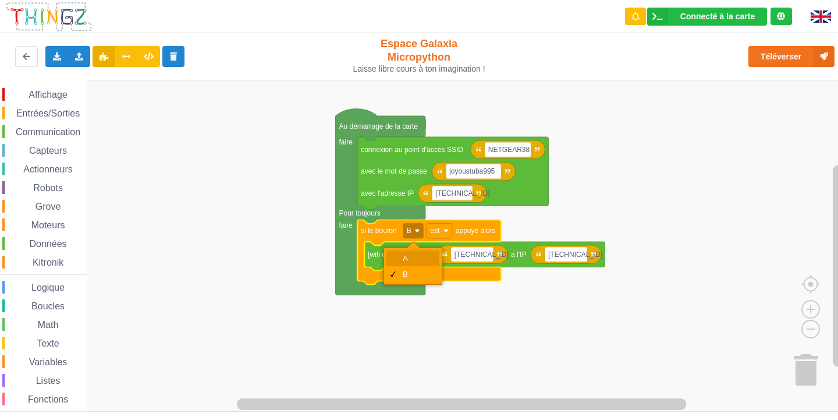
click at [419, 260] on div "A" at bounding box center [417, 258] width 28 height 9
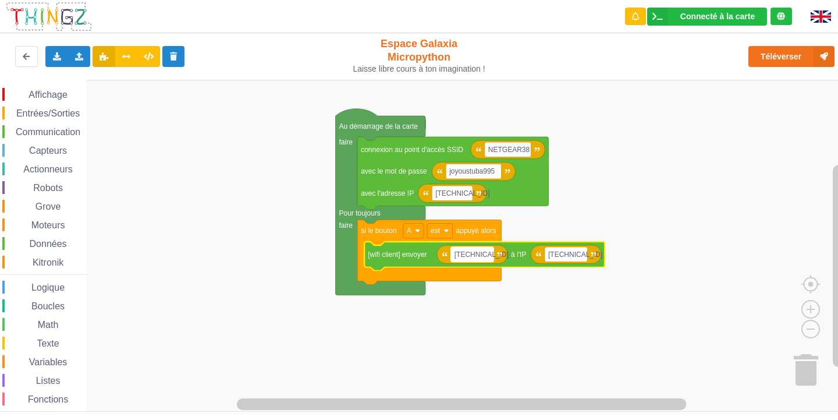
click at [483, 254] on text "[TECHNICAL_ID]" at bounding box center [482, 254] width 54 height 8
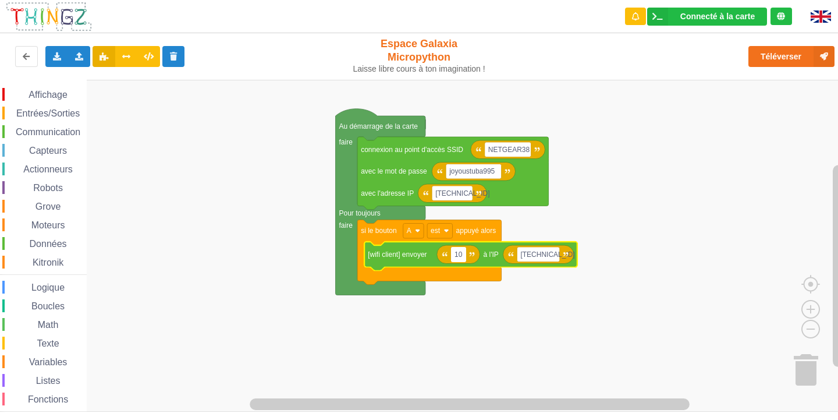
type input "101"
click at [534, 312] on rect "Espace de travail de Blocky" at bounding box center [423, 246] width 846 height 332
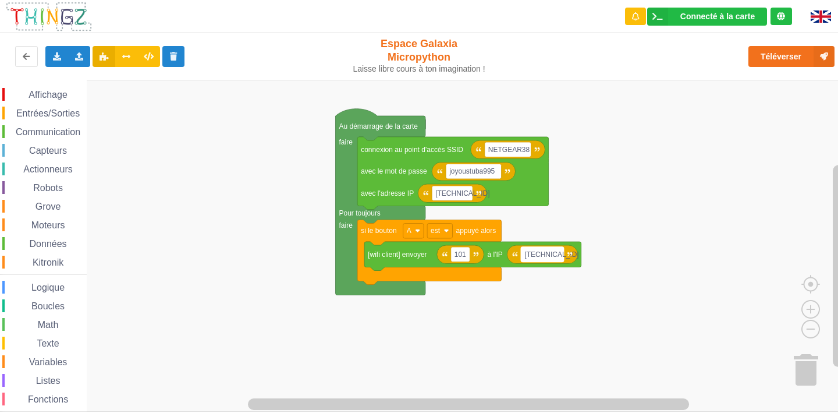
click at [554, 253] on text "[TECHNICAL_ID]" at bounding box center [551, 254] width 54 height 8
click at [49, 352] on div "Affichage Entrées/Sorties Communication Capteurs Actionneurs Robots Grove Moteu…" at bounding box center [43, 262] width 87 height 349
click at [45, 357] on span "Variables" at bounding box center [48, 362] width 42 height 10
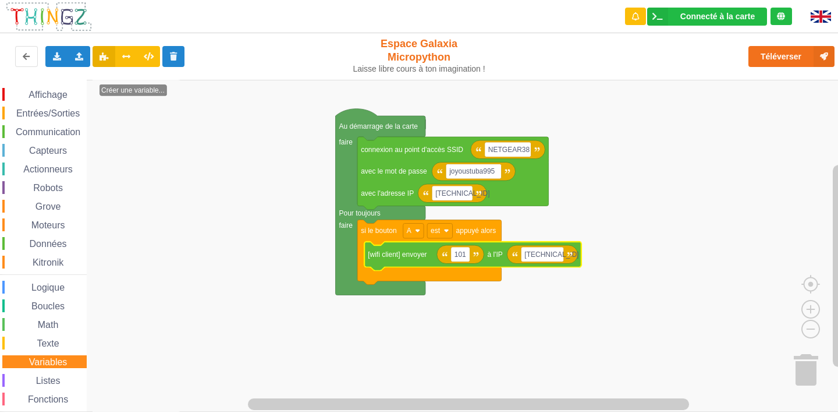
click at [61, 118] on div "Entrées/Sorties" at bounding box center [44, 113] width 84 height 13
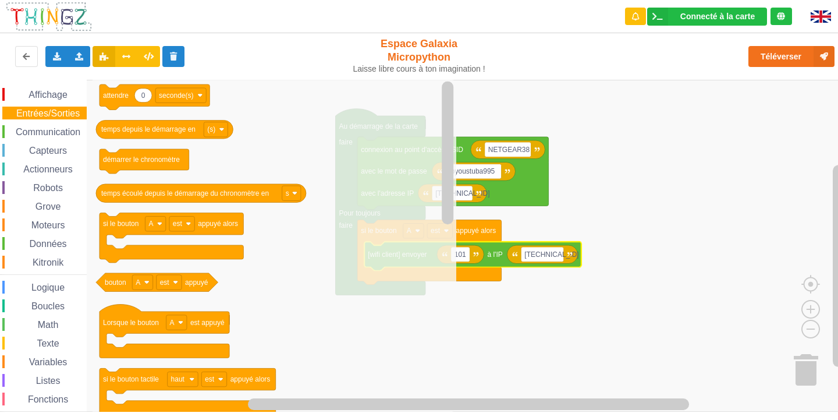
click at [54, 130] on span "Communication" at bounding box center [48, 132] width 68 height 10
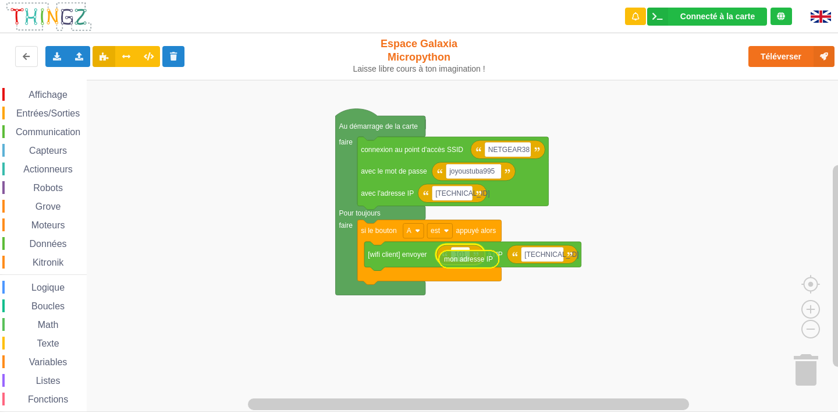
click at [466, 264] on div "Affichage Entrées/Sorties Communication Capteurs Actionneurs Robots Grove Moteu…" at bounding box center [423, 246] width 846 height 332
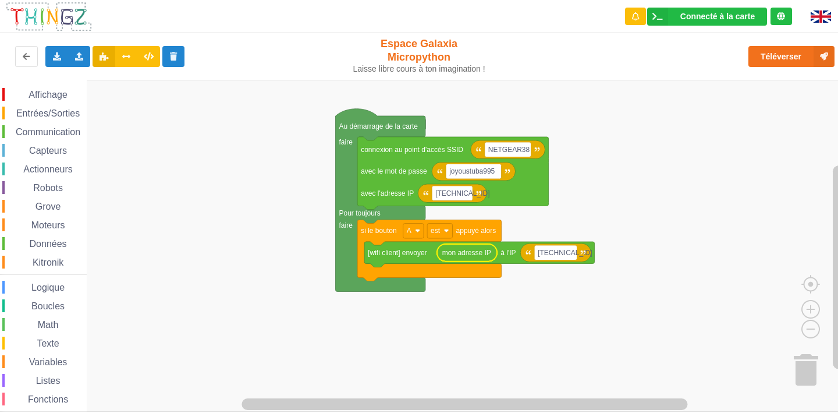
click at [641, 211] on rect "Espace de travail de Blocky" at bounding box center [423, 246] width 846 height 332
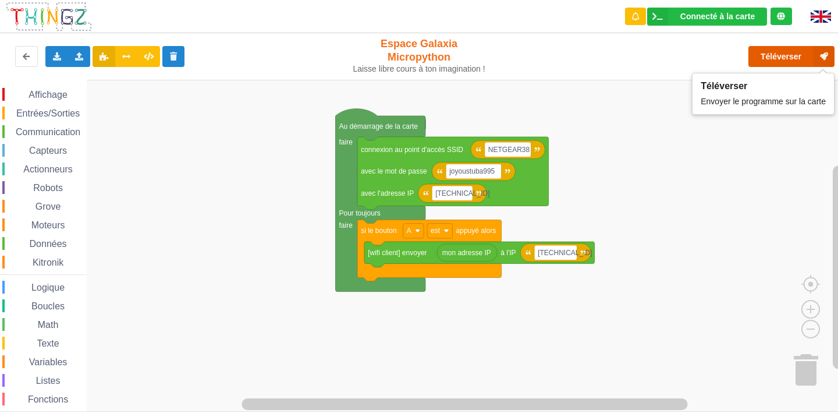
click at [785, 54] on button "Téléverser" at bounding box center [792, 56] width 86 height 21
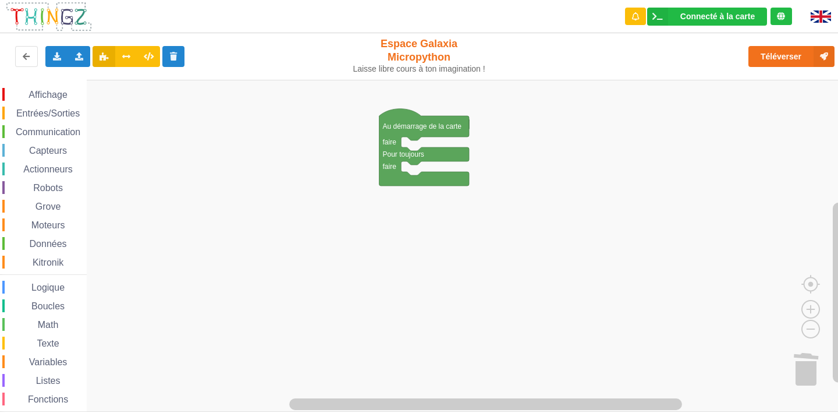
click at [75, 31] on div "Exporter l'assemblage de blocs Exporter l'assemblage de blocs au format Python …" at bounding box center [419, 57] width 848 height 52
click at [71, 23] on img at bounding box center [48, 16] width 87 height 31
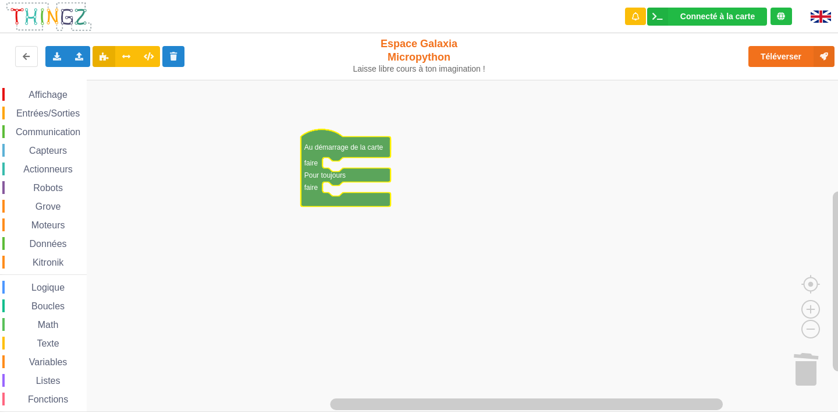
click at [50, 112] on span "Entrées/Sorties" at bounding box center [48, 113] width 67 height 10
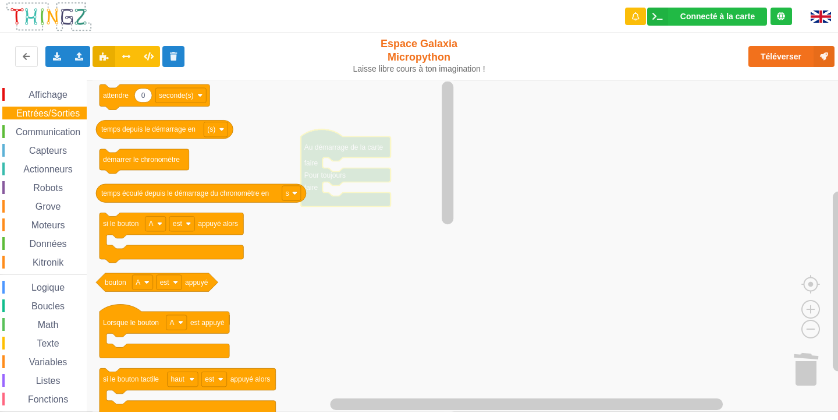
click at [47, 97] on span "Affichage" at bounding box center [48, 95] width 42 height 10
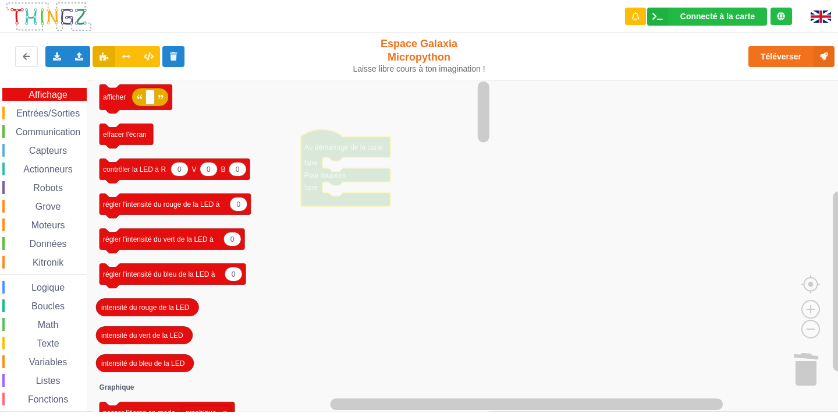
click at [47, 359] on span "Variables" at bounding box center [48, 362] width 42 height 10
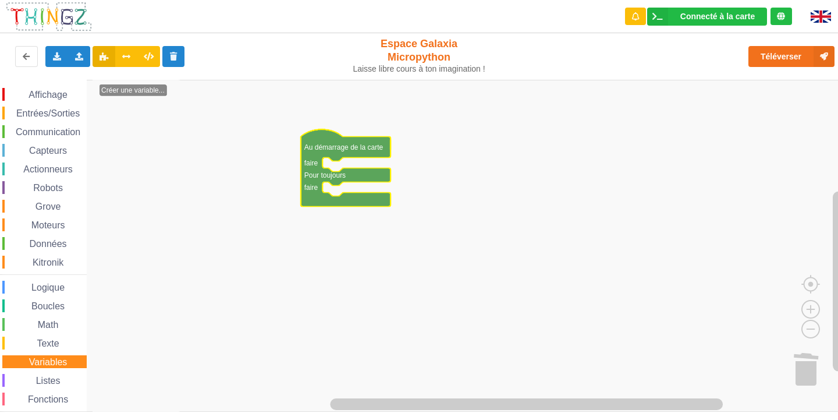
click at [54, 136] on span "Communication" at bounding box center [48, 132] width 68 height 10
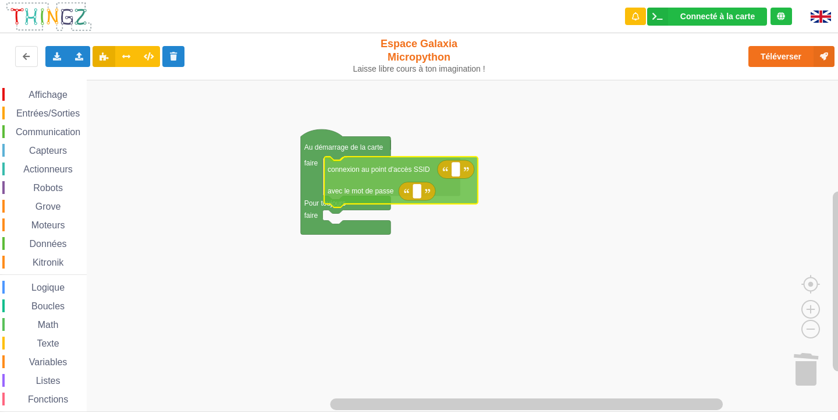
click at [360, 182] on div "Affichage Entrées/Sorties Communication Capteurs Actionneurs Robots Grove Moteu…" at bounding box center [423, 246] width 846 height 332
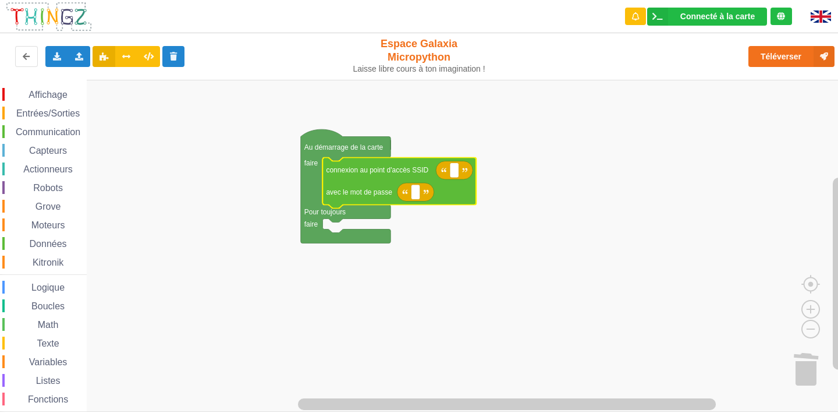
click at [53, 129] on span "Communication" at bounding box center [48, 132] width 68 height 10
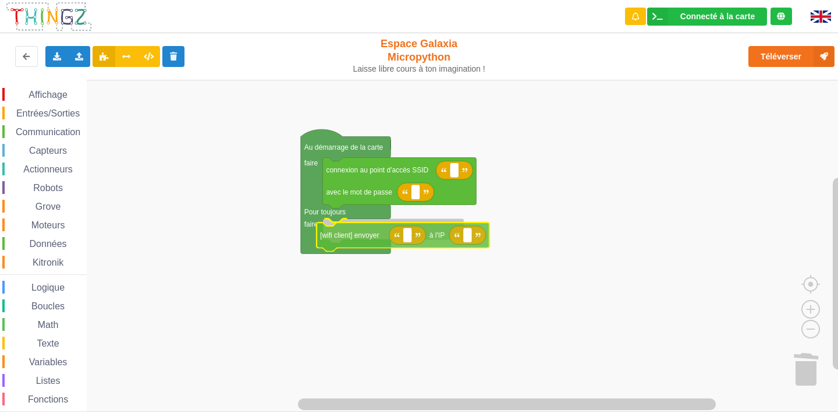
click at [375, 239] on div "Affichage Entrées/Sorties Communication Capteurs Actionneurs Robots Grove Moteu…" at bounding box center [423, 246] width 846 height 332
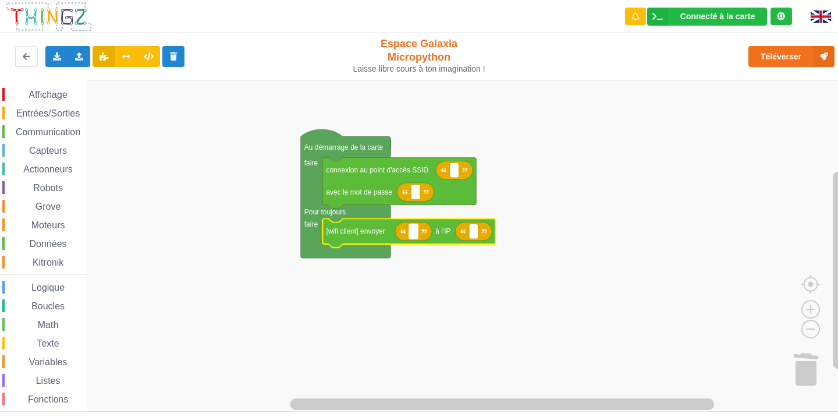
click at [413, 231] on text "Espace de travail de Blocky" at bounding box center [414, 231] width 2 height 8
type input "101"
click at [39, 129] on span "Communication" at bounding box center [48, 132] width 68 height 10
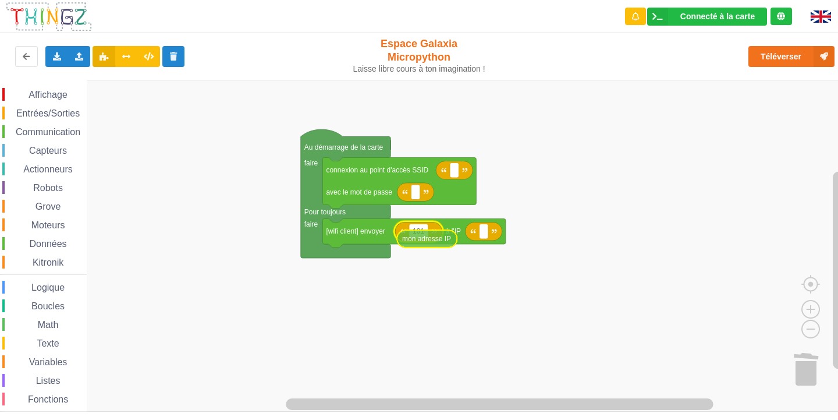
click at [449, 243] on div "Affichage Entrées/Sorties Communication Capteurs Actionneurs Robots Grove Moteu…" at bounding box center [423, 246] width 846 height 332
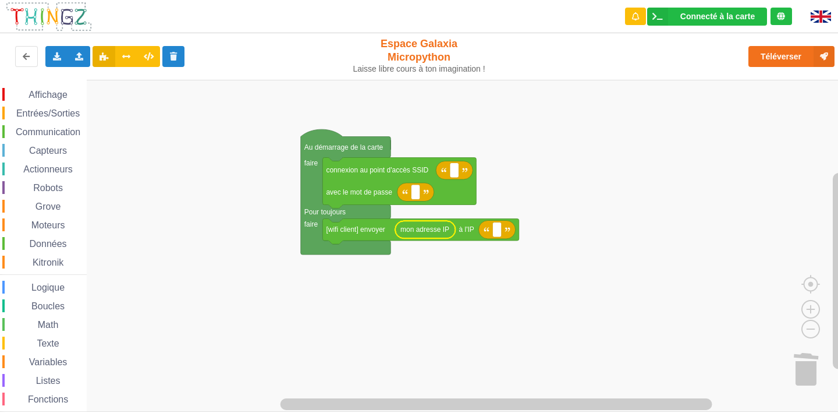
click at [445, 320] on rect "Espace de travail de Blocky" at bounding box center [423, 246] width 846 height 332
click at [527, 218] on rect "Espace de travail de Blocky" at bounding box center [423, 246] width 846 height 332
click at [497, 233] on text "Espace de travail de Blocky" at bounding box center [497, 229] width 2 height 8
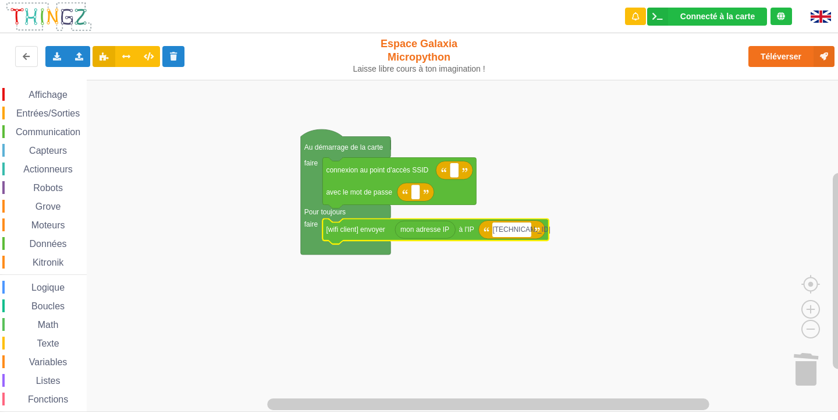
type input "10.0.0.113"
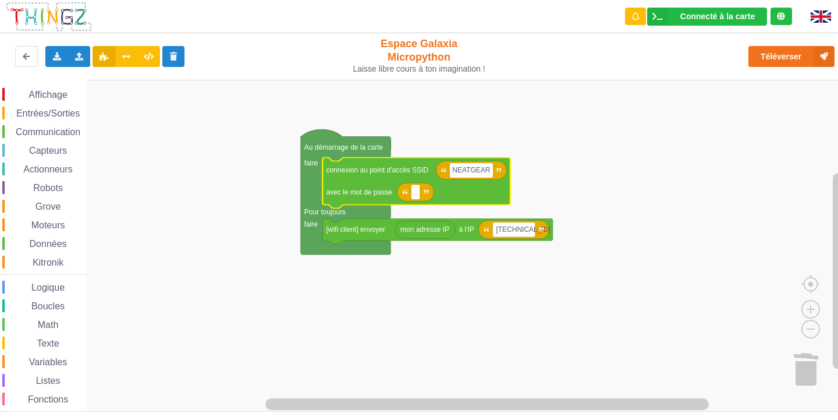
drag, startPoint x: 466, startPoint y: 167, endPoint x: 474, endPoint y: 178, distance: 12.9
click at [466, 169] on input "NEATGEAR" at bounding box center [471, 170] width 43 height 15
click at [484, 172] on input "NETGEAR" at bounding box center [469, 170] width 38 height 15
type input "NETGEAR38"
click at [423, 198] on icon "Espace de travail de Blocky" at bounding box center [415, 192] width 37 height 19
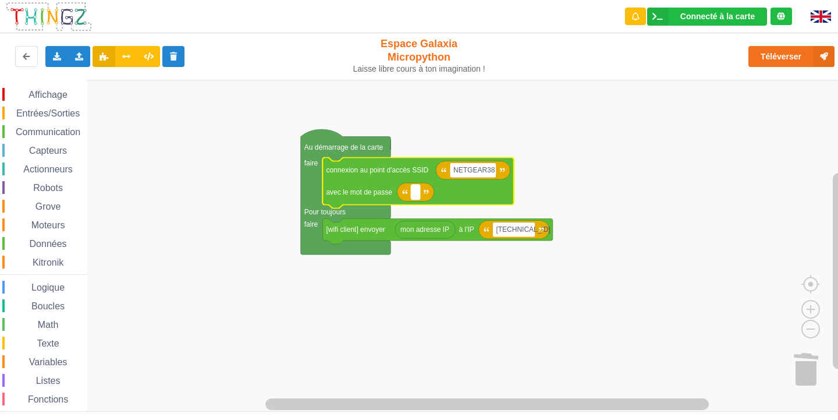
click at [416, 196] on text "Espace de travail de Blocky" at bounding box center [415, 192] width 2 height 8
type input "joyoustuba99"
click at [454, 196] on g "joyoustuba99" at bounding box center [436, 192] width 51 height 15
click at [460, 193] on input "joyoustuba99" at bounding box center [436, 192] width 51 height 15
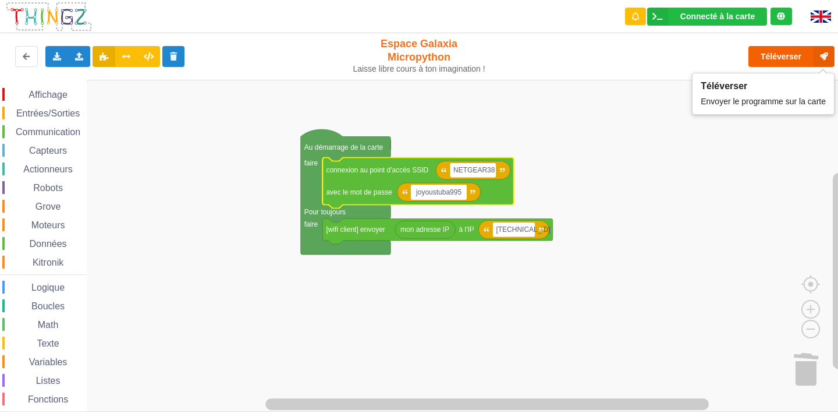
type input "joyoustuba995"
click at [792, 54] on button "Téléverser" at bounding box center [792, 56] width 86 height 21
click at [799, 52] on button "Téléverser" at bounding box center [792, 56] width 86 height 21
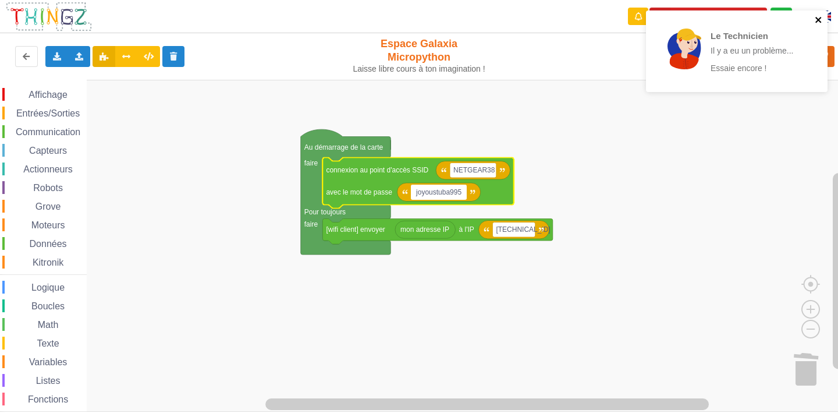
click at [821, 16] on icon "close" at bounding box center [819, 19] width 8 height 9
click at [818, 17] on icon "close" at bounding box center [819, 19] width 8 height 9
click at [771, 184] on rect "Espace de travail de Blocky" at bounding box center [423, 246] width 846 height 332
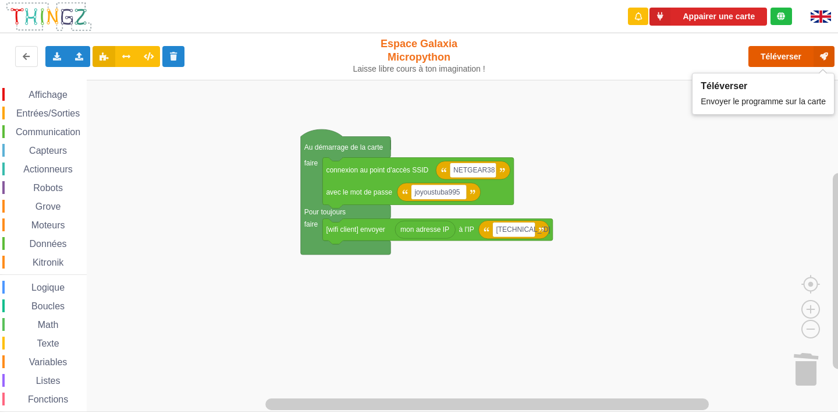
click at [798, 50] on button "Téléverser" at bounding box center [792, 56] width 86 height 21
click at [778, 51] on button "Téléverser" at bounding box center [792, 56] width 86 height 21
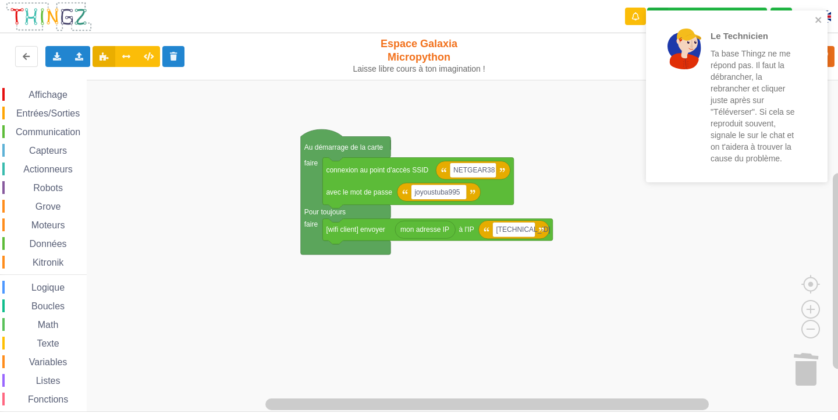
click at [728, 238] on rect "Espace de travail de Blocky" at bounding box center [423, 246] width 846 height 332
click at [818, 19] on icon "close" at bounding box center [819, 19] width 8 height 9
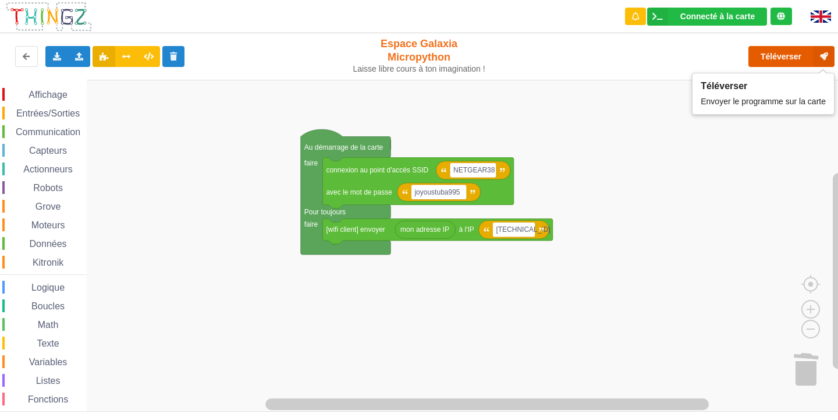
click at [778, 54] on button "Téléverser" at bounding box center [792, 56] width 86 height 21
